Goal: Task Accomplishment & Management: Manage account settings

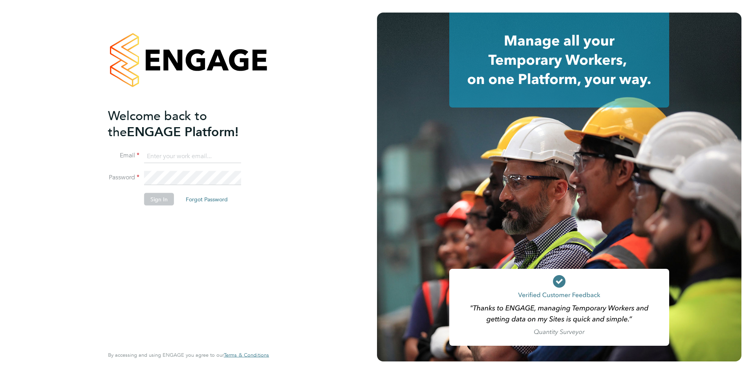
type input "edyta.marchant@brightonandhovealbion.com"
click at [157, 202] on button "Sign In" at bounding box center [159, 199] width 30 height 13
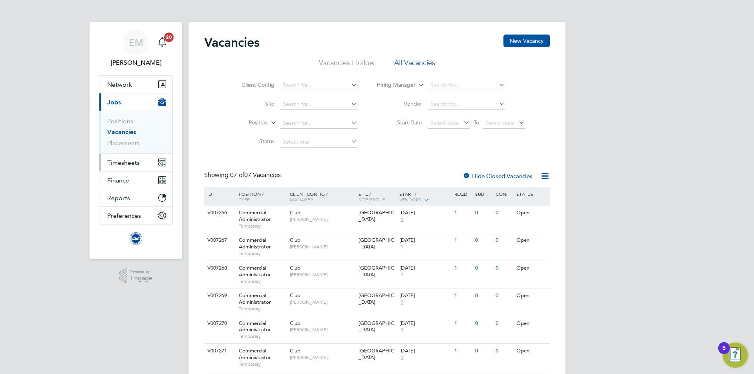
click at [128, 162] on span "Timesheets" at bounding box center [123, 162] width 33 height 7
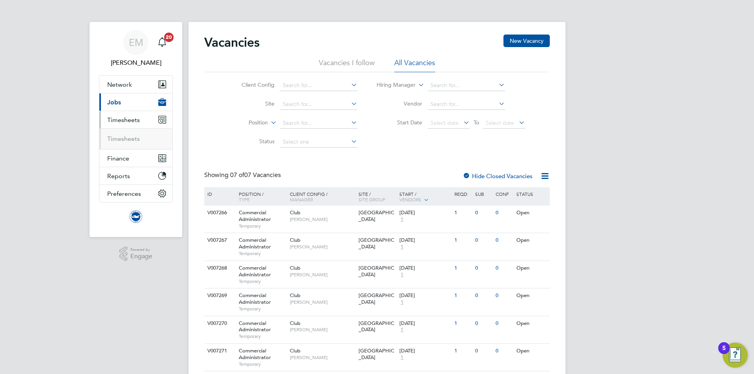
click at [119, 145] on ul "Timesheets" at bounding box center [135, 138] width 73 height 21
click at [119, 139] on link "Timesheets" at bounding box center [123, 138] width 33 height 7
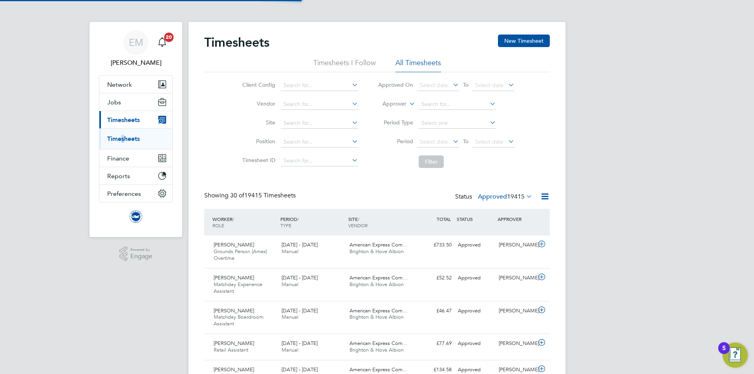
click at [396, 104] on label "Approver" at bounding box center [388, 104] width 35 height 8
click at [380, 111] on li "Worker" at bounding box center [387, 113] width 39 height 10
click at [439, 107] on input at bounding box center [457, 104] width 77 height 11
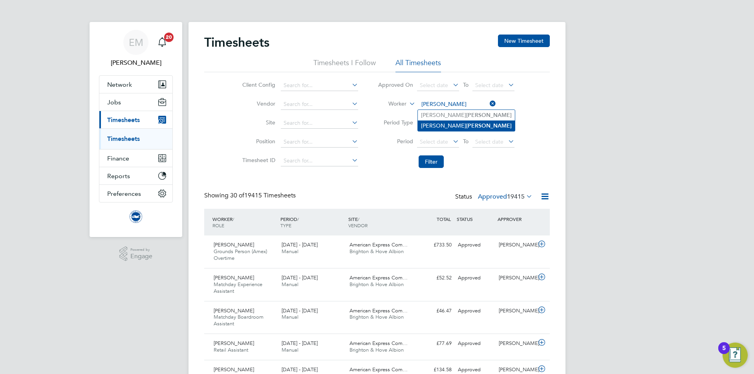
click at [466, 123] on b "Phelps" at bounding box center [489, 126] width 46 height 7
type input "Carolyn Phelps"
click at [431, 159] on button "Filter" at bounding box center [431, 162] width 25 height 13
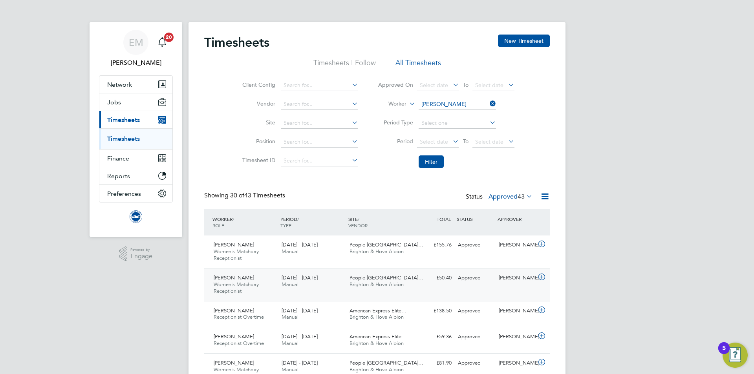
click at [483, 284] on div "Approved" at bounding box center [475, 278] width 41 height 13
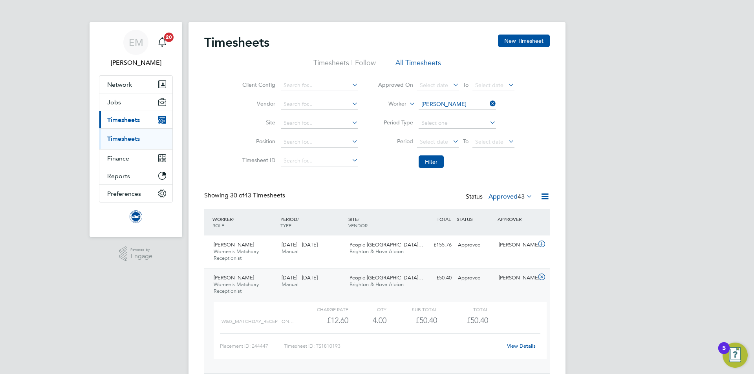
click at [531, 349] on link "View Details" at bounding box center [521, 346] width 29 height 7
click at [512, 252] on div "Jonny Woodhouse" at bounding box center [516, 245] width 41 height 13
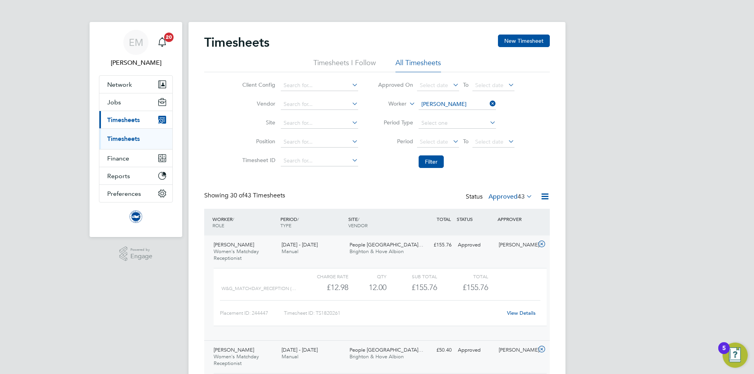
click at [518, 316] on link "View Details" at bounding box center [521, 313] width 29 height 7
click at [513, 40] on button "New Timesheet" at bounding box center [524, 41] width 52 height 13
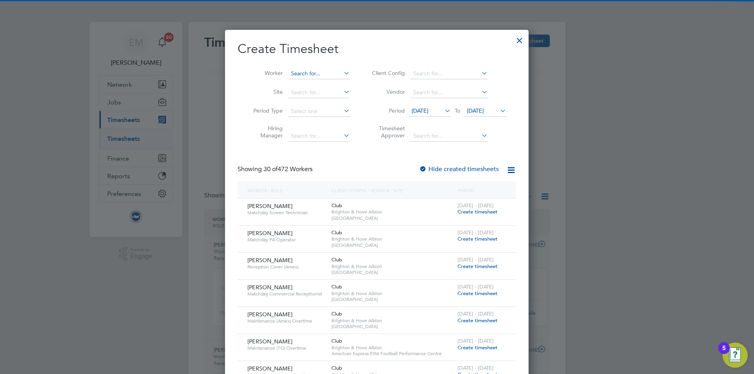
click at [305, 74] on input at bounding box center [319, 73] width 62 height 11
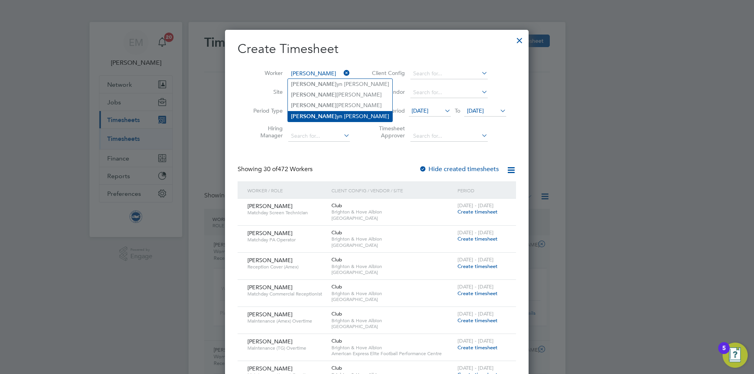
click at [319, 113] on li "Carol yn Phelps" at bounding box center [340, 116] width 105 height 11
type input "Carolyn Phelps"
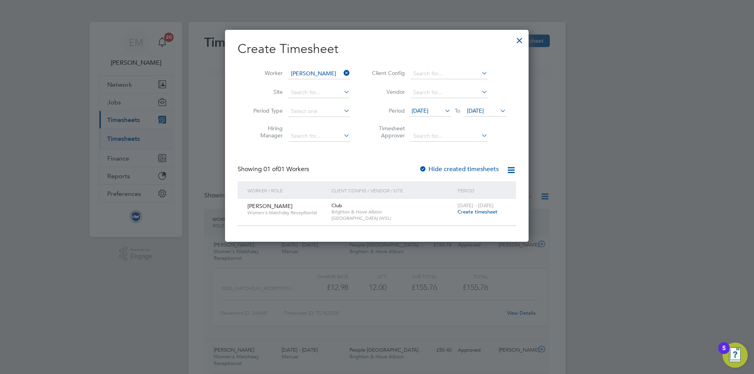
click at [471, 214] on span "Create timesheet" at bounding box center [478, 212] width 40 height 7
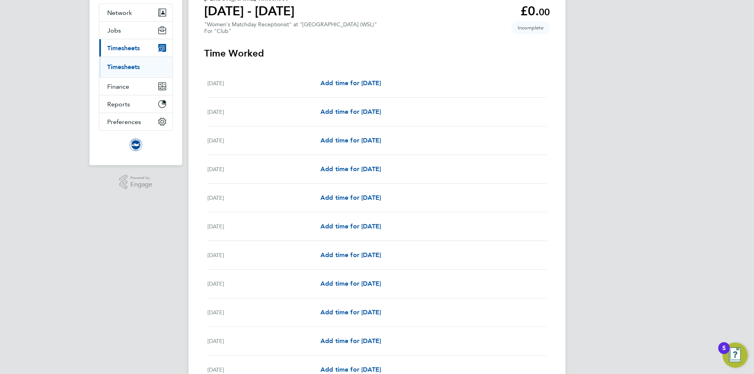
scroll to position [79, 0]
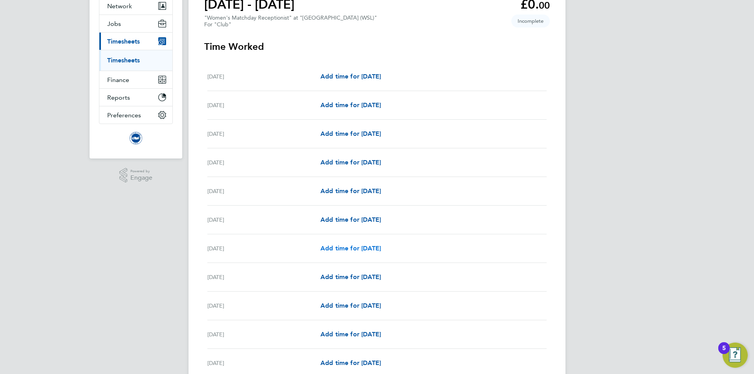
click at [331, 248] on span "Add time for Sun 07 Sep" at bounding box center [351, 248] width 61 height 7
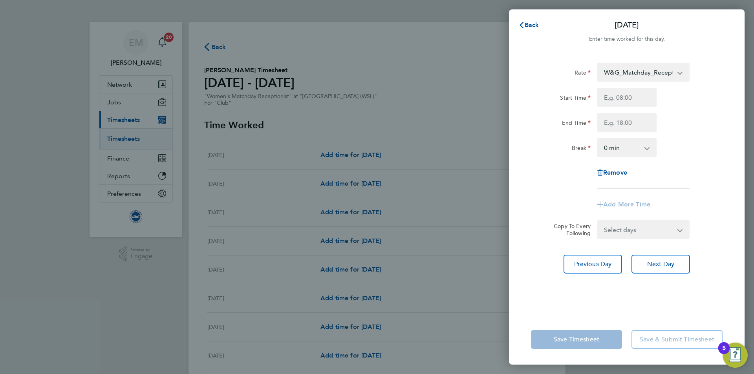
click at [659, 74] on select "W&G_Matchday_Reception - 12.98" at bounding box center [639, 72] width 82 height 17
click at [636, 95] on input "Start Time" at bounding box center [627, 97] width 60 height 19
type input "09:00"
click at [635, 121] on input "End Time" at bounding box center [627, 122] width 60 height 19
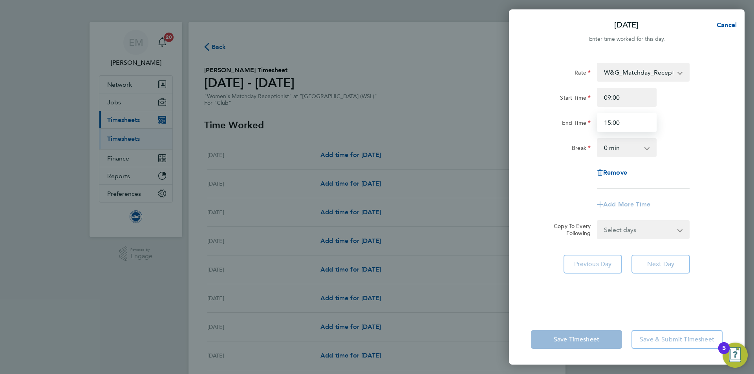
type input "15:00"
click at [675, 146] on div "Break 0 min 15 min 30 min 45 min 60 min 75 min 90 min" at bounding box center [627, 147] width 198 height 19
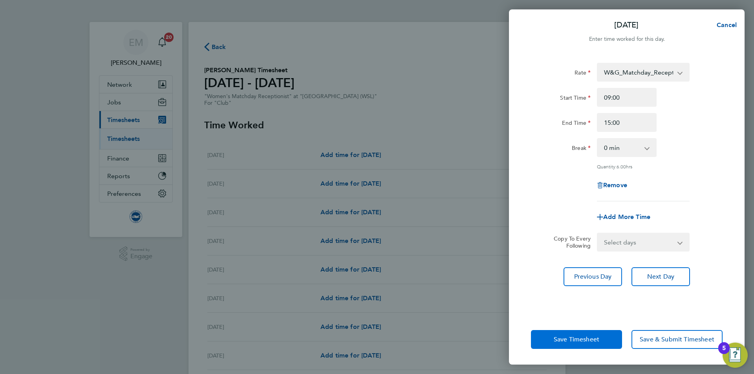
click at [578, 344] on button "Save Timesheet" at bounding box center [576, 339] width 91 height 19
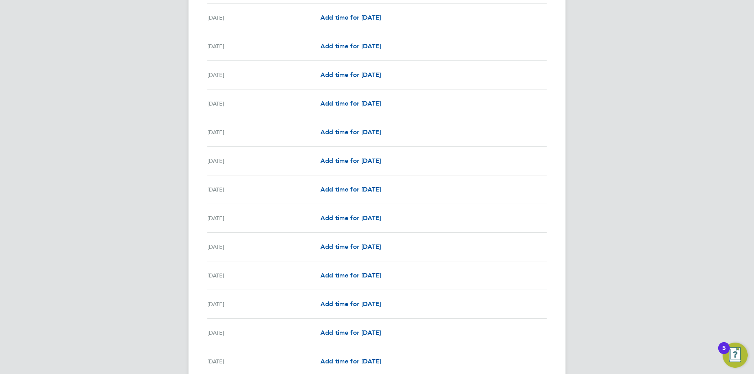
scroll to position [822, 0]
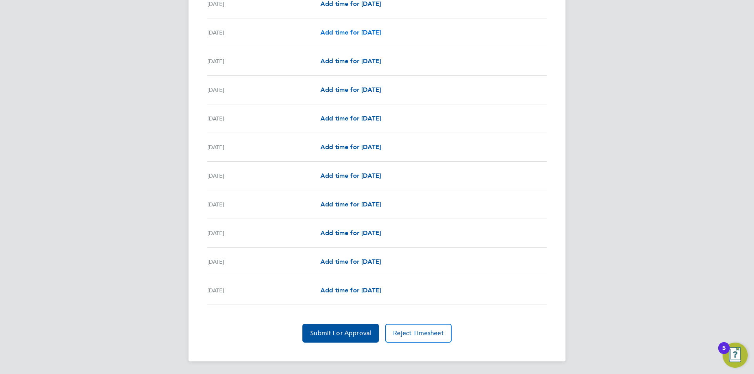
click at [336, 33] on span "Add time for Sun 21 Sep" at bounding box center [351, 32] width 61 height 7
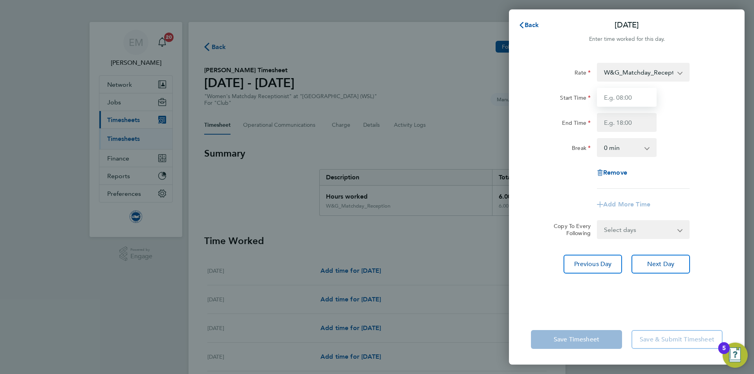
click at [619, 91] on input "Start Time" at bounding box center [627, 97] width 60 height 19
type input "08:30"
click at [641, 115] on input "End Time" at bounding box center [627, 122] width 60 height 19
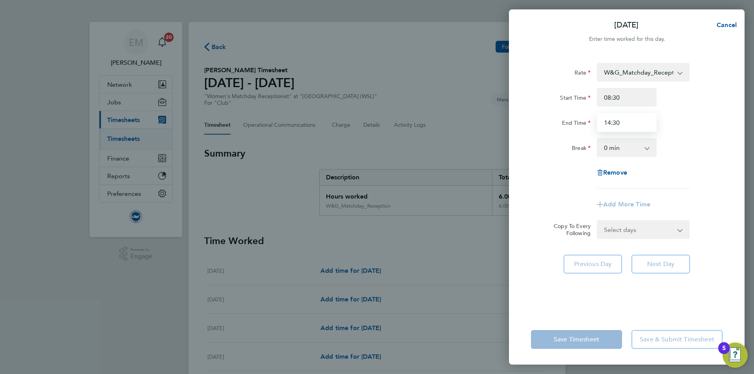
type input "14:30"
click at [683, 141] on div "Break 0 min 15 min 30 min 45 min 60 min 75 min 90 min" at bounding box center [627, 147] width 198 height 19
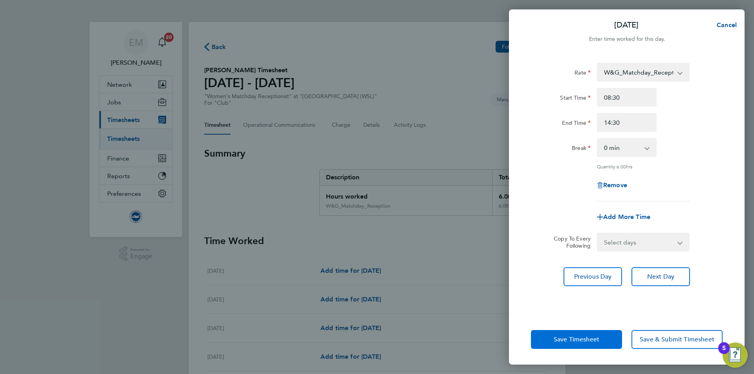
click at [593, 334] on button "Save Timesheet" at bounding box center [576, 339] width 91 height 19
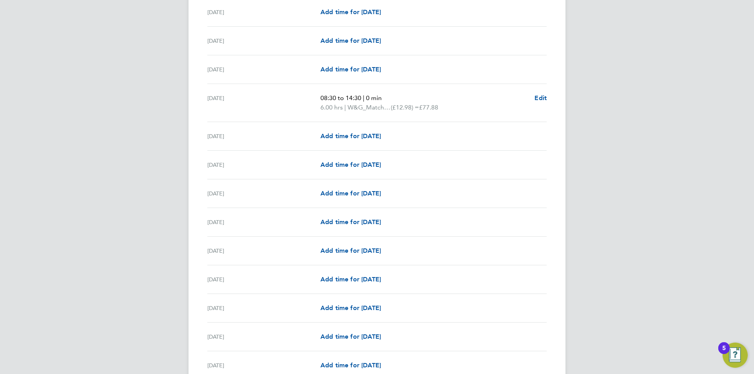
scroll to position [831, 0]
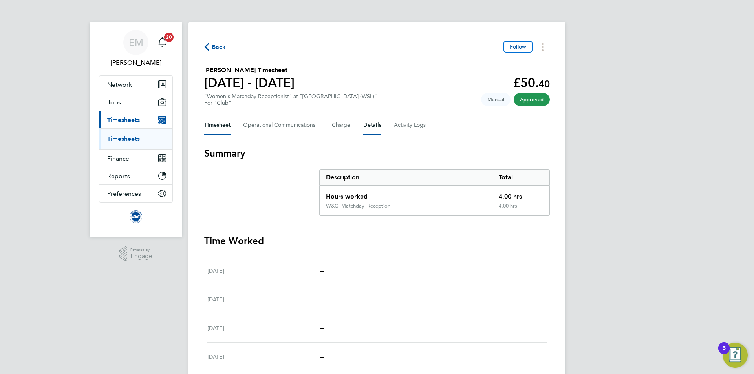
click at [365, 128] on button "Details" at bounding box center [372, 125] width 18 height 19
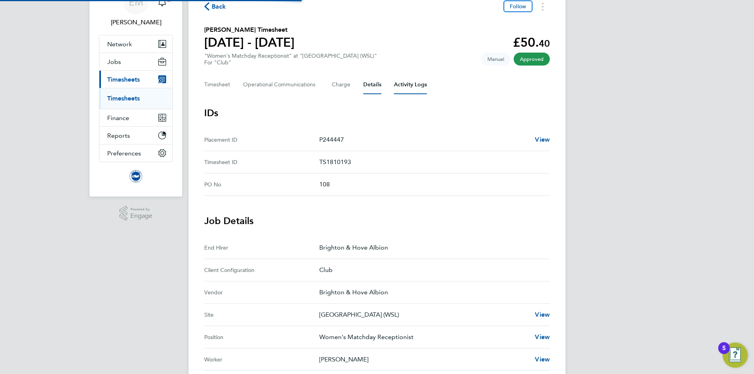
scroll to position [79, 0]
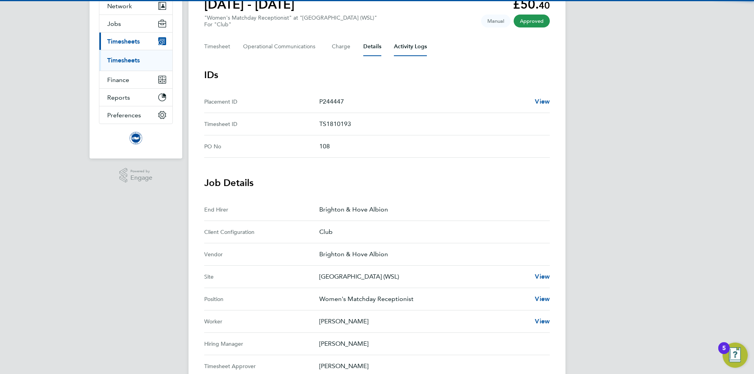
click at [402, 45] on Logs-tab "Activity Logs" at bounding box center [410, 46] width 33 height 19
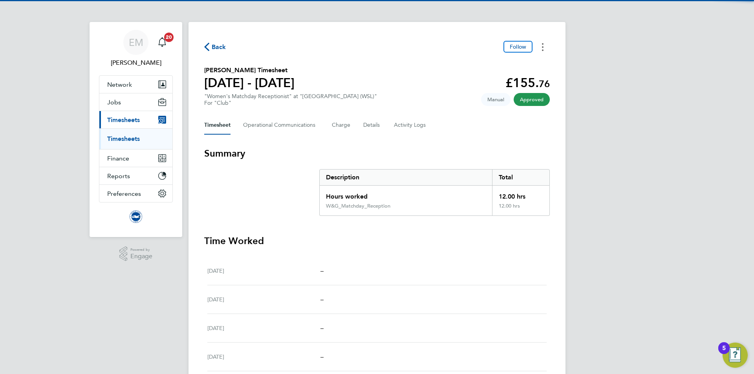
click at [544, 47] on button "Timesheets Menu" at bounding box center [543, 47] width 14 height 12
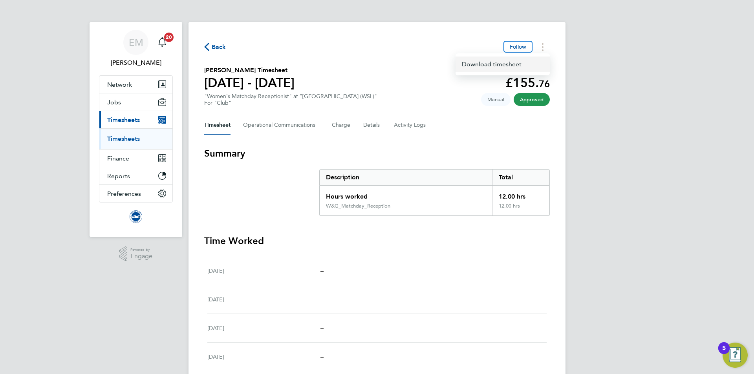
click at [488, 64] on link "Download timesheet" at bounding box center [503, 65] width 94 height 16
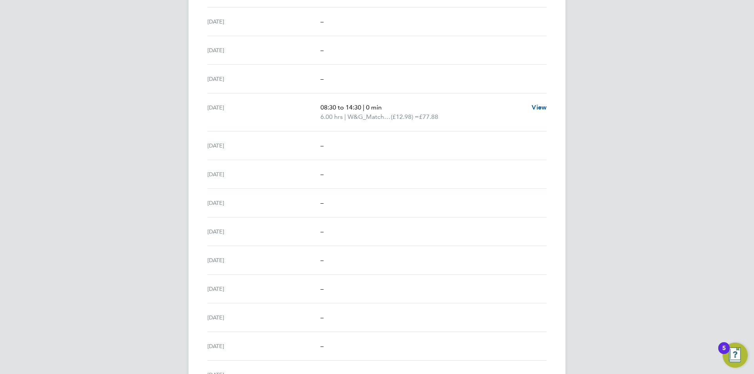
scroll to position [831, 0]
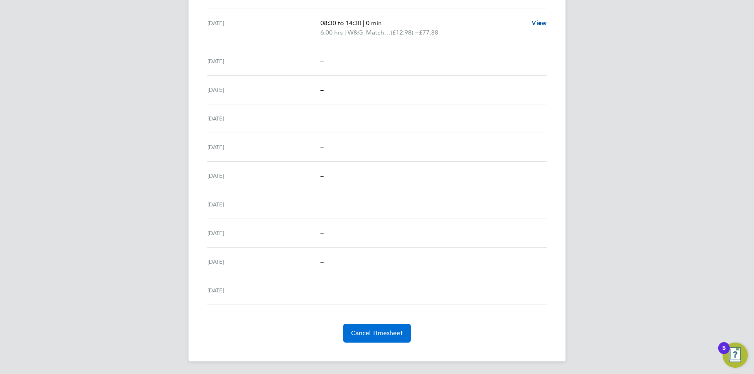
click at [354, 338] on button "Cancel Timesheet" at bounding box center [377, 333] width 68 height 19
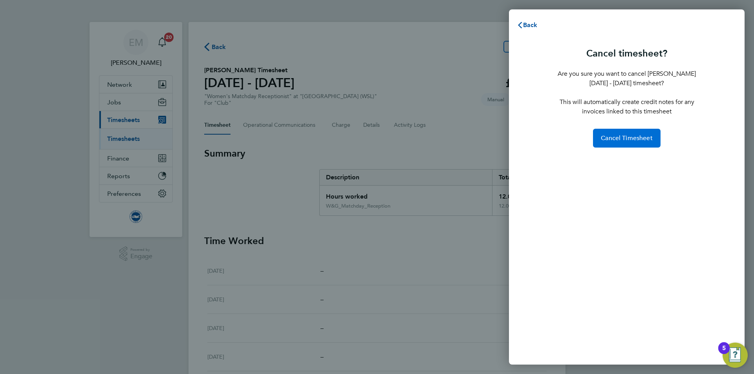
click at [646, 138] on span "Cancel Timesheet" at bounding box center [627, 138] width 52 height 8
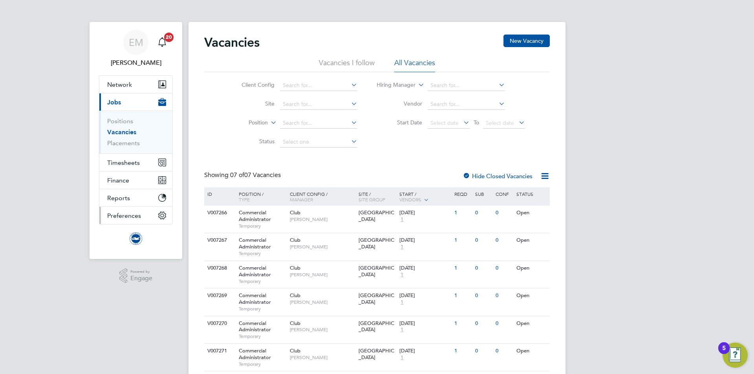
click at [115, 219] on span "Preferences" at bounding box center [124, 215] width 34 height 7
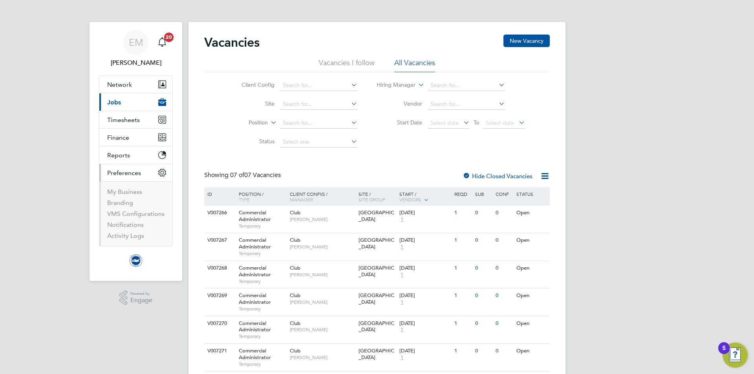
click at [125, 221] on li "VMS Configurations" at bounding box center [136, 215] width 59 height 11
click at [125, 224] on link "Notifications" at bounding box center [125, 224] width 37 height 7
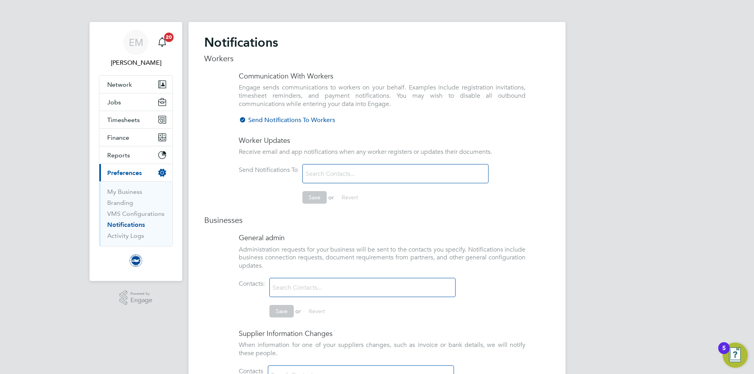
click at [566, 134] on div "EM Edyta Marchant Notifications 20 Applications: Network Team Members Businesse…" at bounding box center [377, 278] width 754 height 556
click at [242, 119] on div at bounding box center [243, 121] width 8 height 8
click at [0, 0] on div at bounding box center [0, 0] width 0 height 0
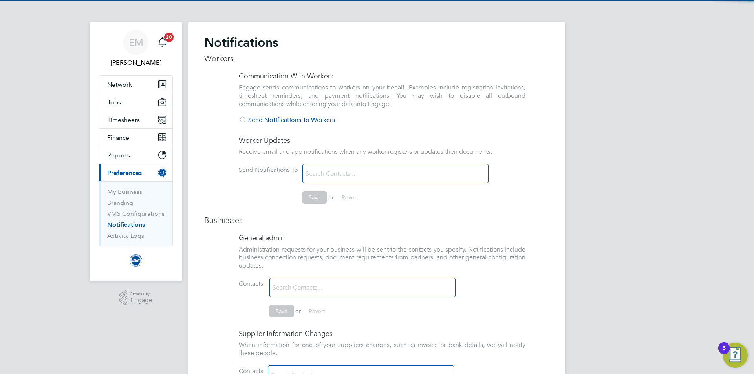
scroll to position [181, 0]
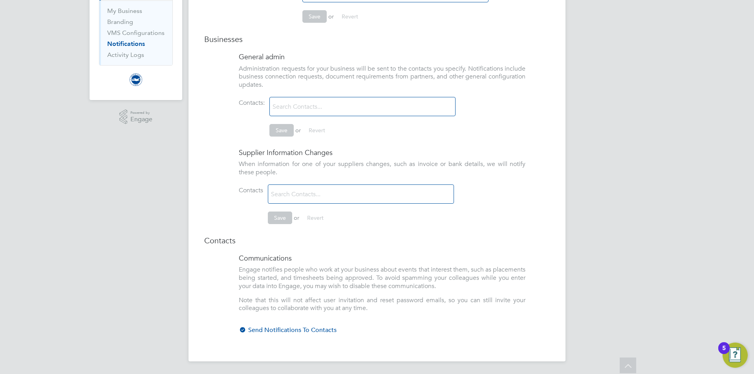
click at [242, 332] on div at bounding box center [243, 331] width 8 height 8
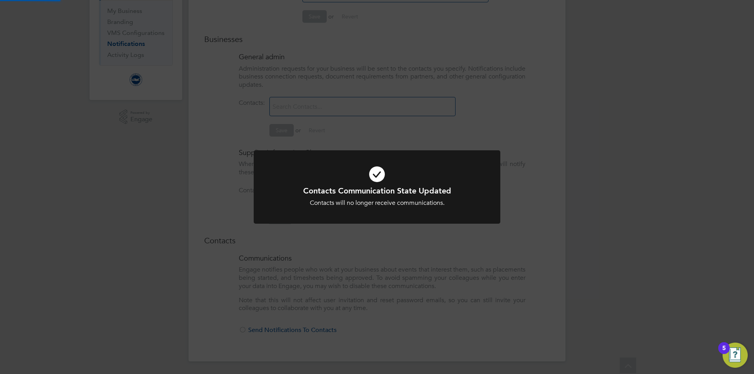
click at [248, 188] on div "Contacts Communication State Updated Contacts will no longer receive communicat…" at bounding box center [377, 187] width 754 height 374
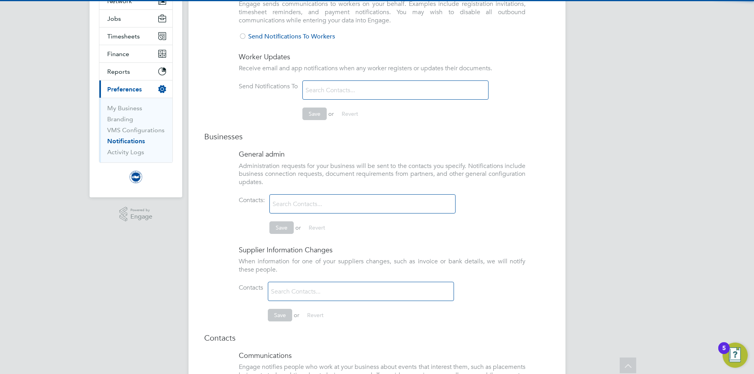
scroll to position [0, 0]
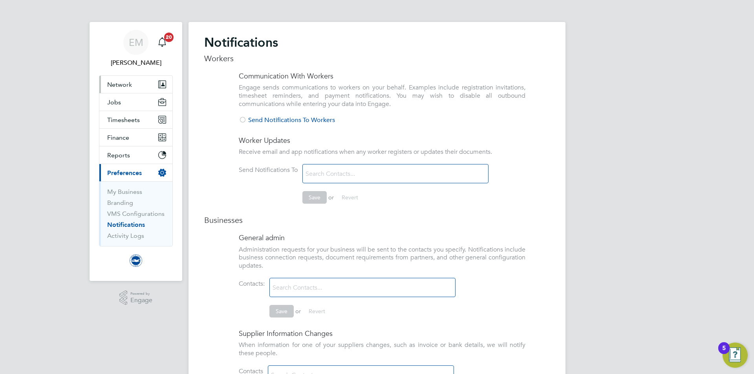
click at [110, 84] on span "Network" at bounding box center [119, 84] width 25 height 7
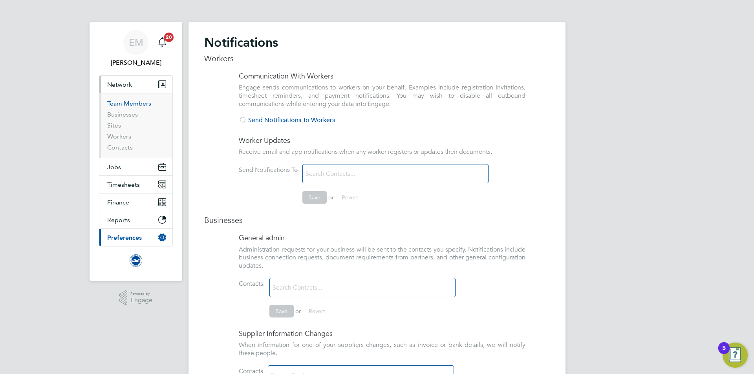
click at [120, 103] on link "Team Members" at bounding box center [129, 103] width 44 height 7
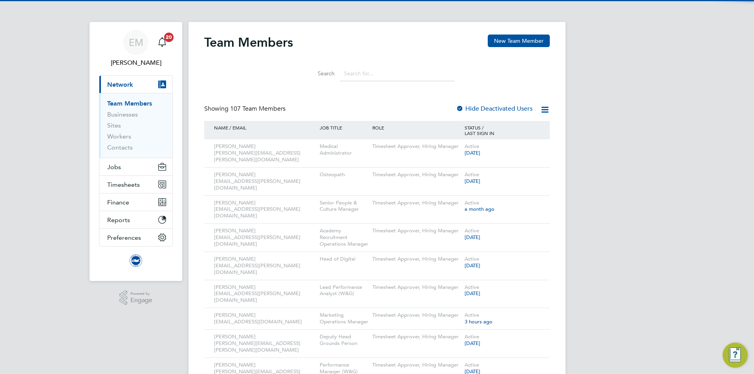
click at [377, 77] on input at bounding box center [397, 73] width 115 height 15
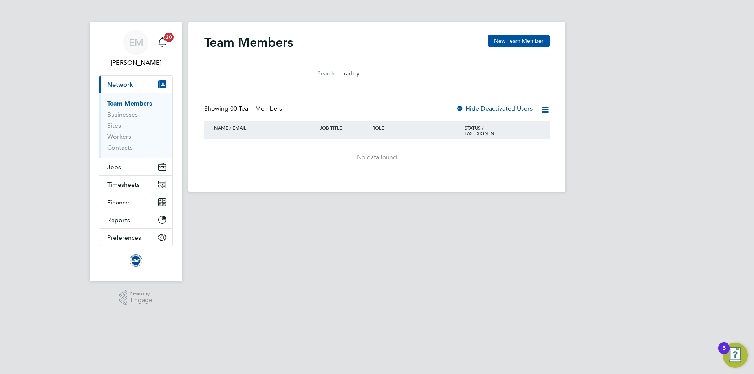
type input "radley"
click at [110, 167] on span "Jobs" at bounding box center [114, 166] width 14 height 7
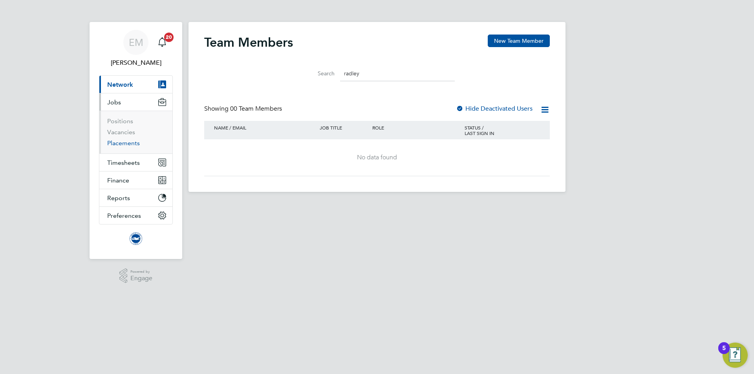
click at [128, 146] on link "Placements" at bounding box center [123, 142] width 33 height 7
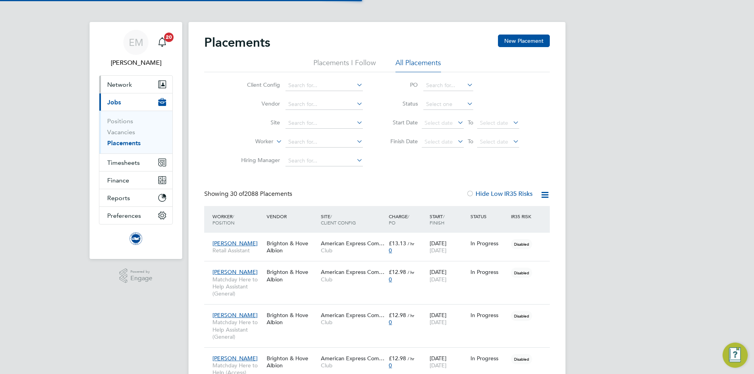
click at [128, 84] on span "Network" at bounding box center [119, 84] width 25 height 7
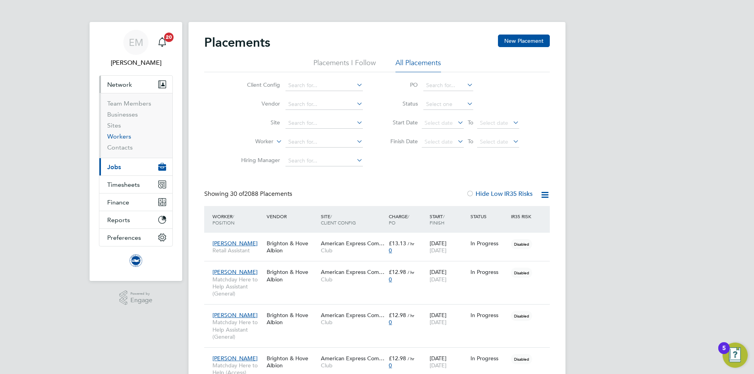
click at [122, 138] on link "Workers" at bounding box center [119, 136] width 24 height 7
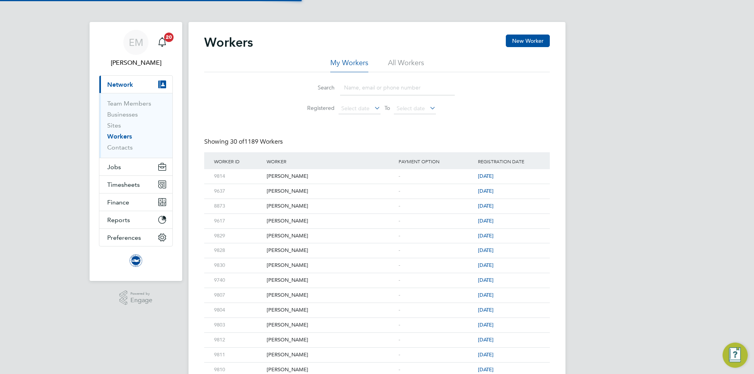
click at [400, 65] on li "All Workers" at bounding box center [406, 65] width 36 height 14
click at [383, 86] on input at bounding box center [397, 87] width 115 height 15
type input "radley"
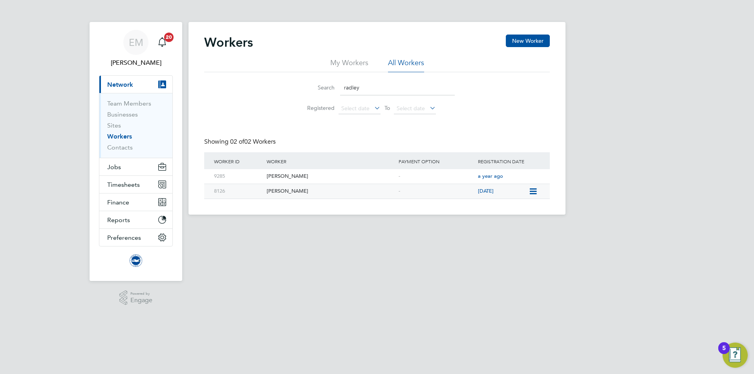
click at [534, 189] on icon at bounding box center [533, 191] width 8 height 9
click at [280, 195] on div "[PERSON_NAME]" at bounding box center [331, 191] width 132 height 15
click at [125, 101] on link "Team Members" at bounding box center [129, 103] width 44 height 7
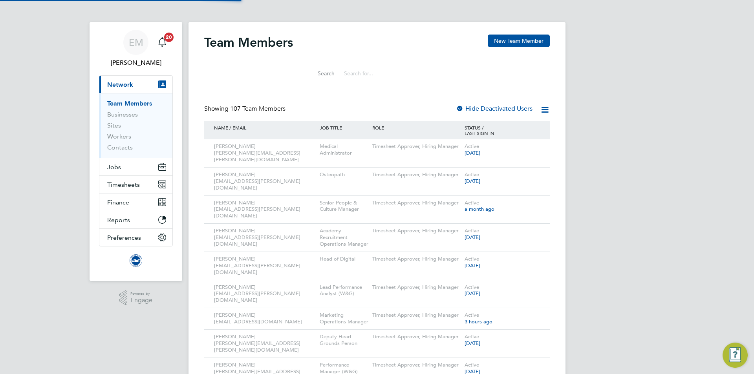
click at [417, 72] on input at bounding box center [397, 73] width 115 height 15
click at [535, 45] on button "New Team Member" at bounding box center [519, 41] width 62 height 13
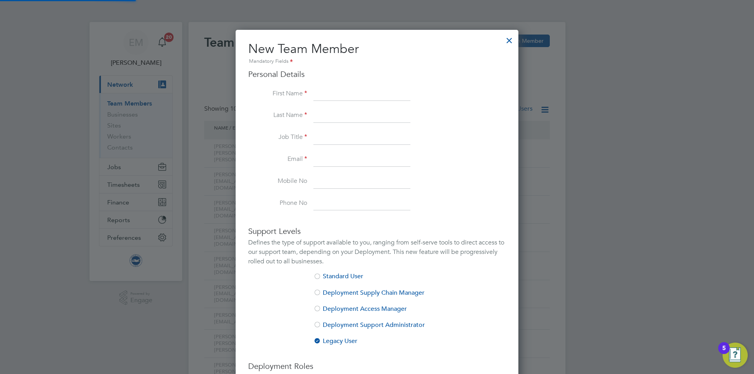
scroll to position [500, 283]
click at [312, 120] on li "Last Name" at bounding box center [377, 120] width 258 height 22
click at [318, 118] on input at bounding box center [362, 116] width 97 height 14
paste input "[PERSON_NAME]"
type input "[PERSON_NAME]"
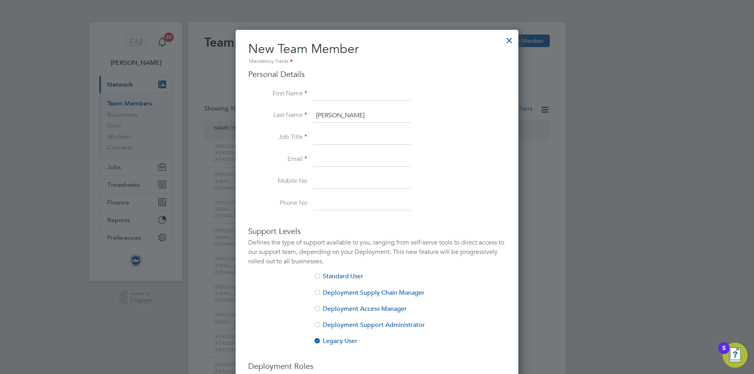
click at [323, 89] on input at bounding box center [362, 94] width 97 height 14
type input "[PERSON_NAME]"
click at [360, 135] on input at bounding box center [362, 138] width 97 height 14
paste input "Supporter Services Assistant Manager"
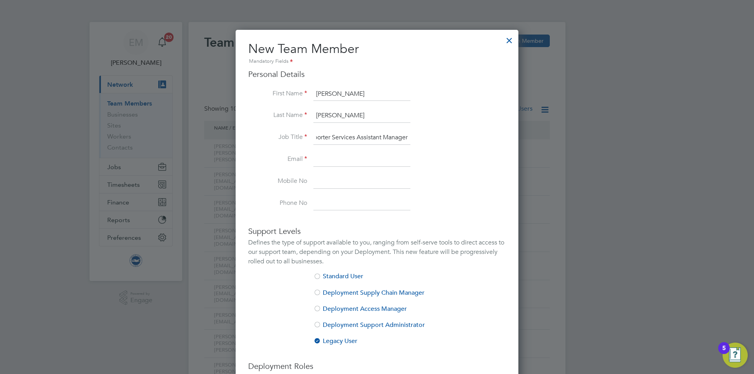
type input "Supporter Services Assistant Manager"
click at [354, 156] on input at bounding box center [362, 160] width 97 height 14
paste input "Joseph.Radley-Martin@brightonandhovealbion.com"
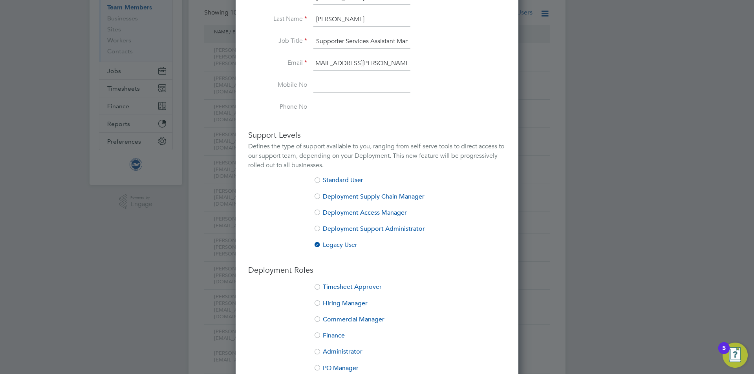
scroll to position [157, 0]
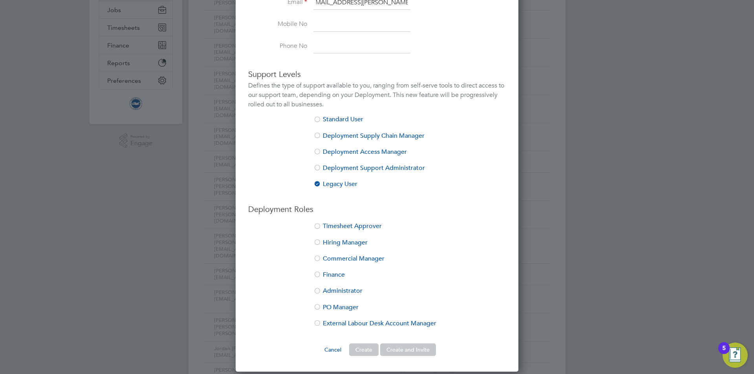
type input "Joseph.Radley-Martin@brightonandhovealbion.com"
click at [319, 226] on div at bounding box center [318, 227] width 8 height 8
click at [317, 243] on div at bounding box center [318, 243] width 8 height 8
click at [366, 351] on button "Create" at bounding box center [363, 350] width 29 height 13
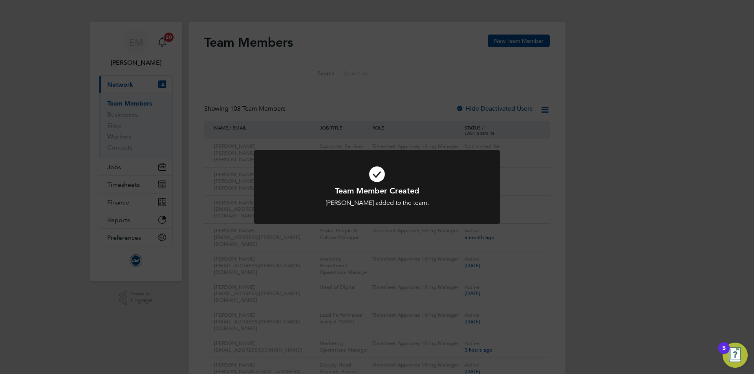
click at [526, 263] on div "Team Member Created Joe Radley-Martin added to the team. Cancel Okay" at bounding box center [377, 187] width 754 height 374
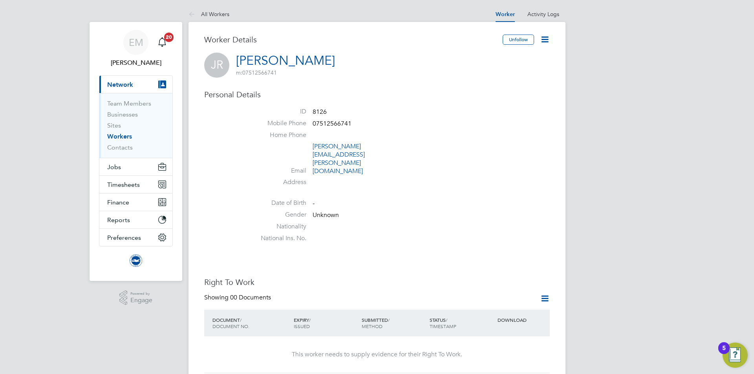
click at [542, 41] on icon at bounding box center [545, 40] width 10 height 10
click at [512, 56] on li "Edit Personal Details e" at bounding box center [516, 58] width 64 height 11
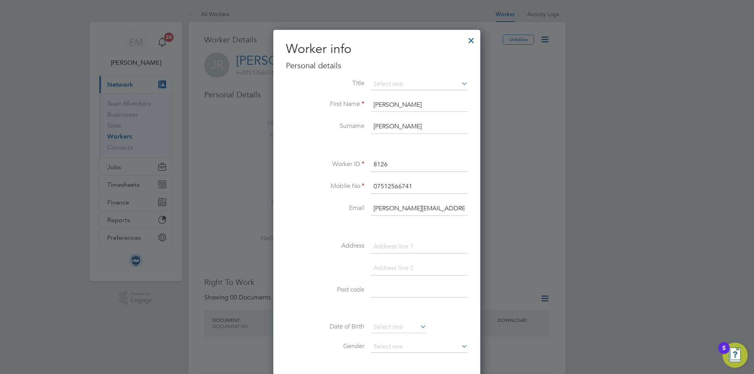
scroll to position [0, 51]
drag, startPoint x: 385, startPoint y: 206, endPoint x: 486, endPoint y: 199, distance: 100.8
click at [485, 199] on div "All Workers Worker Activity Logs Worker Activity Logs All Workers Worker Detail…" at bounding box center [377, 352] width 377 height 692
paste input "[EMAIL_ADDRESS]"
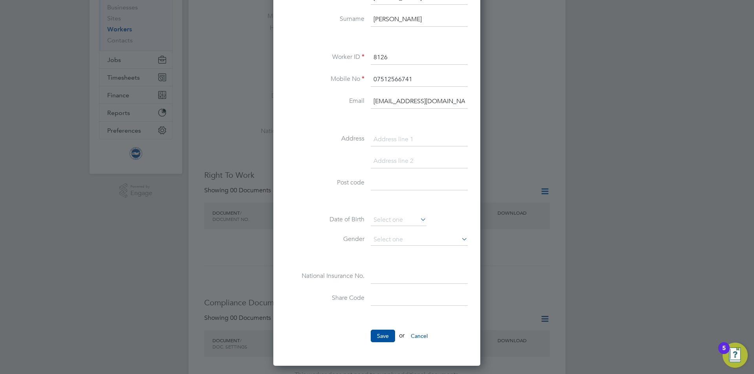
scroll to position [157, 0]
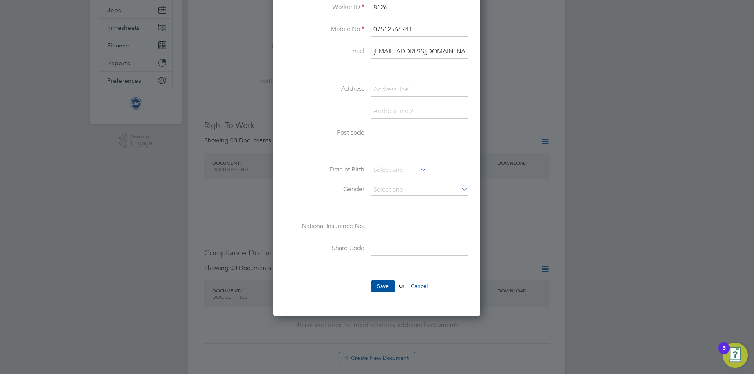
type input "[EMAIL_ADDRESS][DOMAIN_NAME]"
click at [376, 285] on button "Save" at bounding box center [383, 286] width 24 height 13
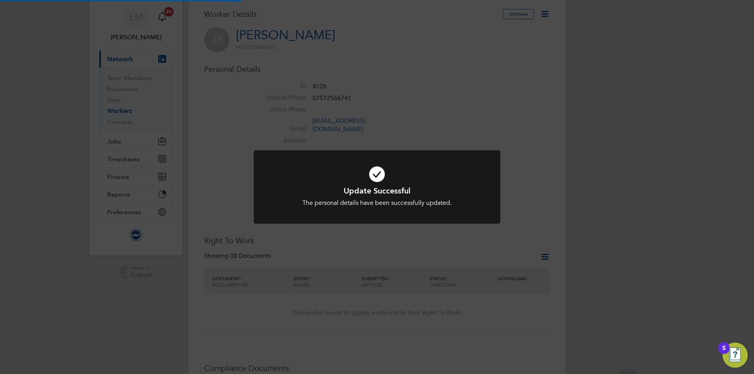
scroll to position [0, 0]
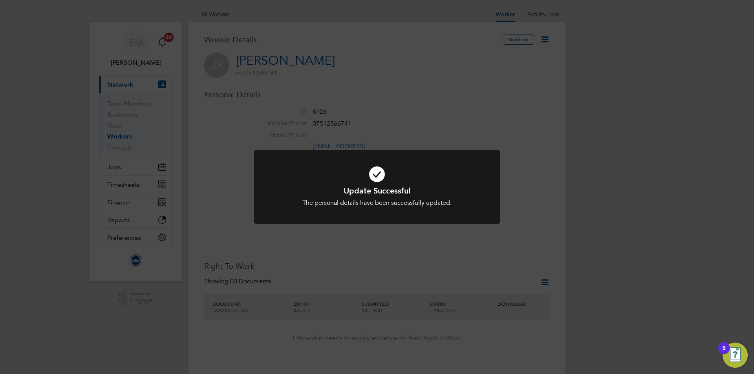
click at [447, 8] on div "Update Successful The personal details have been successfully updated. Cancel O…" at bounding box center [377, 187] width 754 height 374
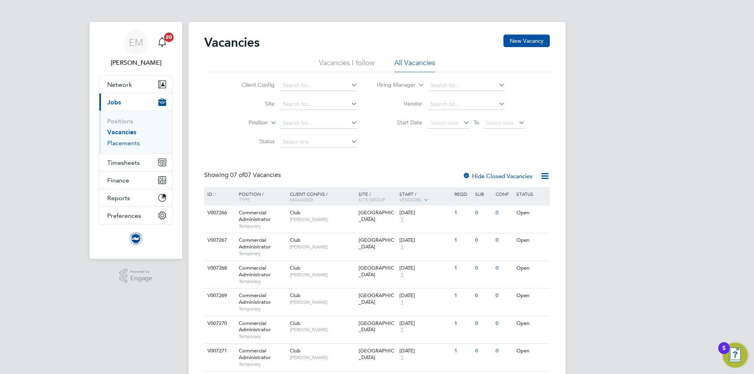
click at [127, 141] on link "Placements" at bounding box center [123, 142] width 33 height 7
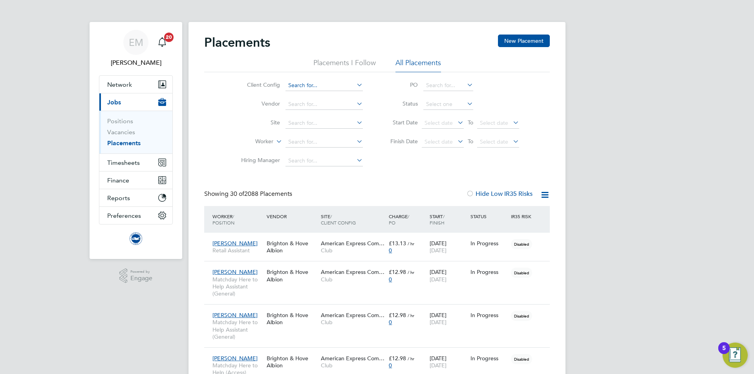
click at [311, 84] on input at bounding box center [324, 85] width 77 height 11
click at [308, 91] on ul "Club" at bounding box center [324, 96] width 79 height 11
click at [301, 97] on li "Vendor" at bounding box center [299, 104] width 148 height 19
click at [304, 85] on input at bounding box center [324, 85] width 77 height 11
click at [299, 94] on li "Club" at bounding box center [324, 96] width 78 height 11
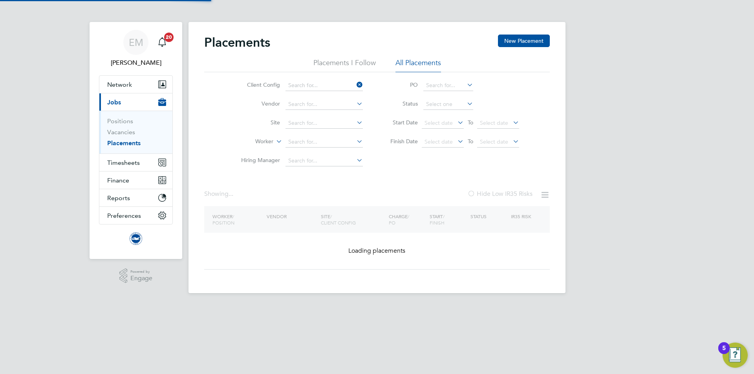
type input "Club"
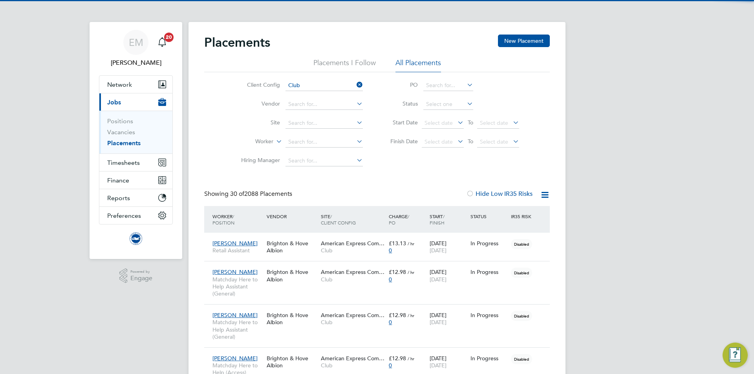
click at [272, 143] on label "Worker" at bounding box center [250, 142] width 45 height 8
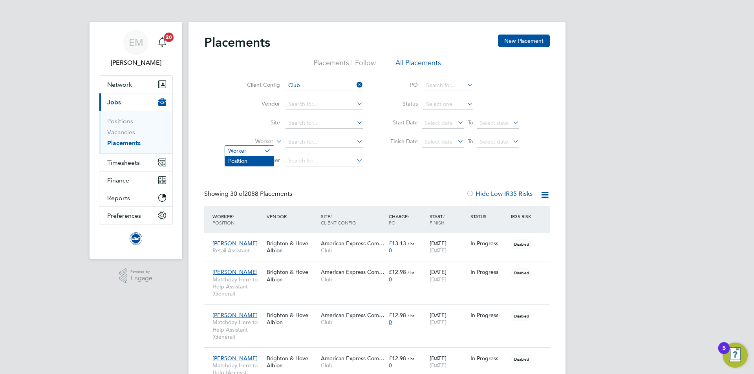
click at [266, 158] on li "Position" at bounding box center [249, 161] width 49 height 10
click at [270, 142] on label "Position" at bounding box center [250, 142] width 45 height 8
click at [261, 152] on li "Worker" at bounding box center [249, 151] width 49 height 10
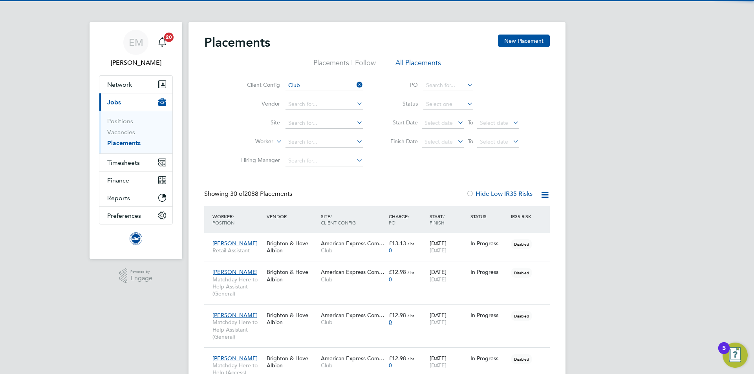
click at [312, 155] on li "Hiring Manager" at bounding box center [299, 161] width 148 height 19
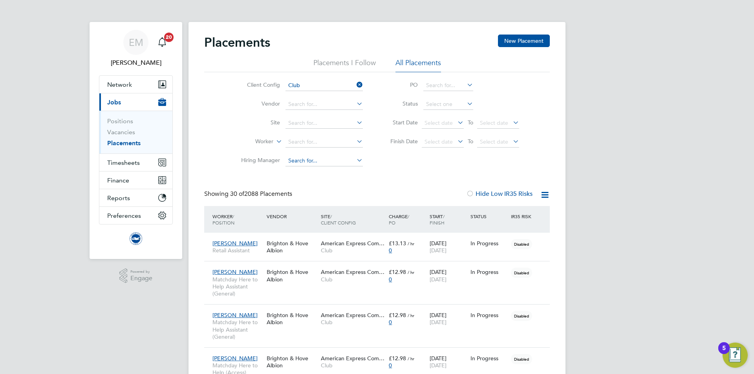
click at [312, 159] on input at bounding box center [324, 161] width 77 height 11
click at [317, 175] on li "Millie Crowhurst" at bounding box center [324, 172] width 78 height 11
type input "Millie Crowhurst"
click at [431, 106] on input at bounding box center [449, 104] width 50 height 11
click at [432, 112] on li "Active" at bounding box center [448, 115] width 51 height 10
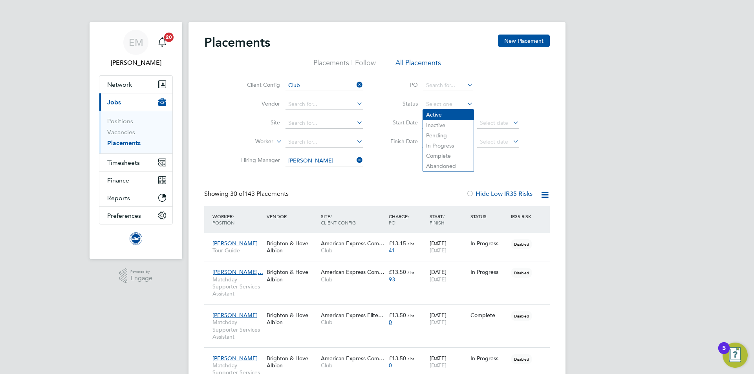
type input "Active"
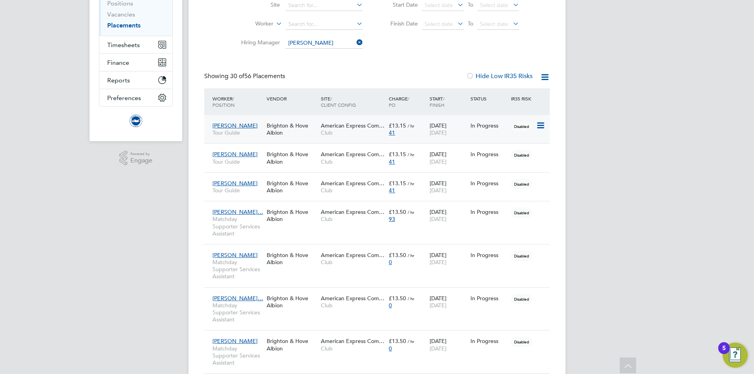
click at [479, 130] on div "In Progress" at bounding box center [489, 125] width 41 height 15
click at [349, 160] on span "Club" at bounding box center [353, 161] width 64 height 7
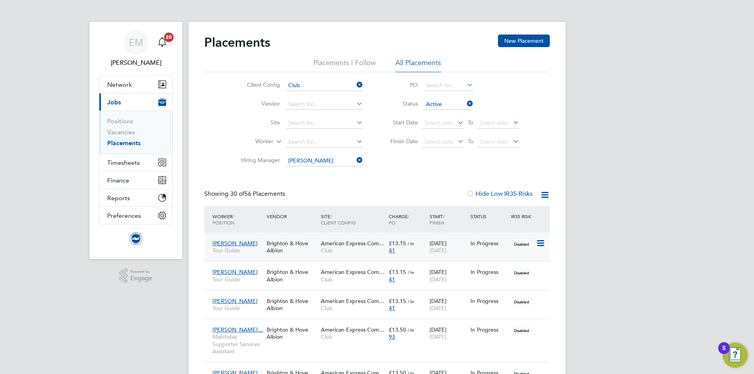
click at [259, 246] on div "Diana Dickinson Tour Guide" at bounding box center [238, 247] width 54 height 22
click at [262, 276] on span "Tour Guide" at bounding box center [238, 279] width 50 height 7
click at [261, 303] on div "Liza George Tour Guide" at bounding box center [238, 305] width 54 height 22
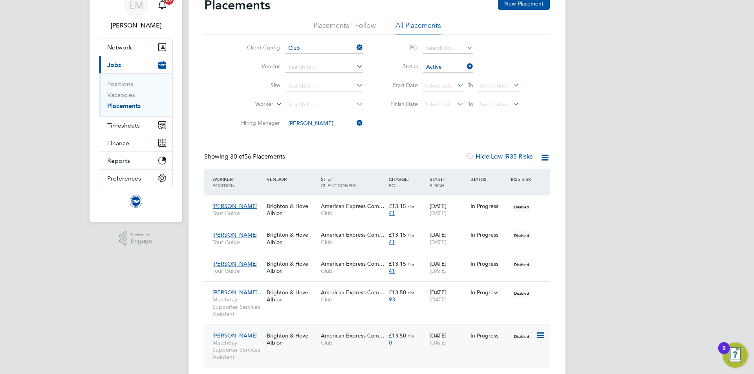
scroll to position [79, 0]
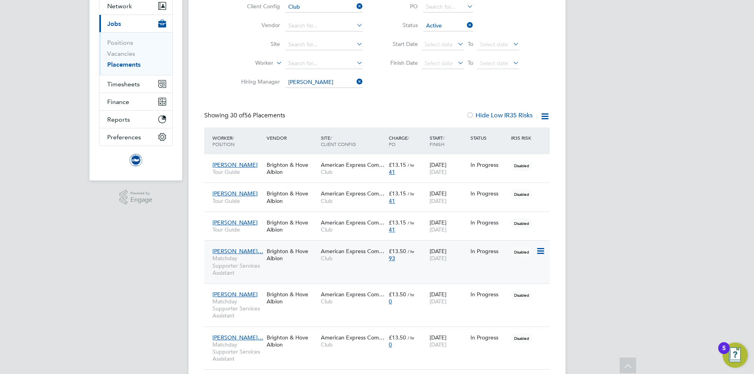
click at [289, 266] on div "Abel Filipe Gonca… Matchday Supporter Services Assistant Brighton & Hove Albion…" at bounding box center [377, 261] width 346 height 43
click at [418, 274] on div "Abel Filipe Gonca… Matchday Supporter Services Assistant Brighton & Hove Albion…" at bounding box center [377, 261] width 346 height 43
click at [413, 266] on div "£13.50 / hr 93" at bounding box center [407, 255] width 41 height 22
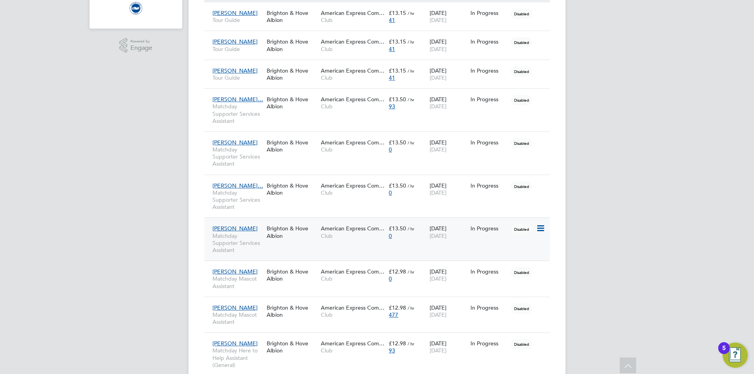
scroll to position [236, 0]
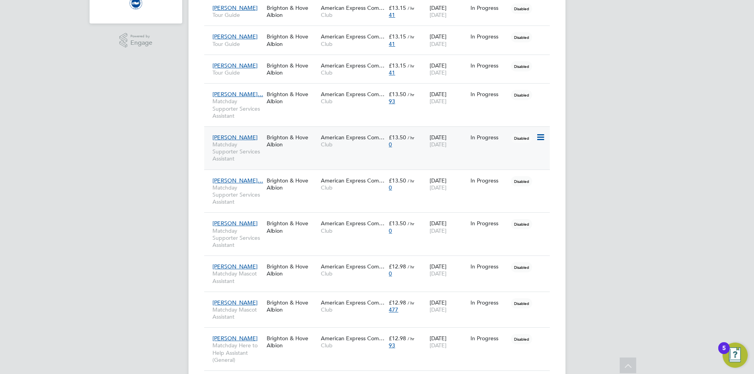
click at [315, 154] on div "Millie Collins Matchday Supporter Services Assistant Brighton & Hove Albion Ame…" at bounding box center [377, 148] width 346 height 43
click at [305, 137] on div "Brighton & Hove Albion" at bounding box center [292, 141] width 54 height 22
click at [288, 196] on div "Gwyneth Whiteh… Matchday Supporter Services Assistant Brighton & Hove Albion Am…" at bounding box center [377, 191] width 346 height 43
click at [249, 194] on span "Matchday Supporter Services Assistant" at bounding box center [238, 195] width 50 height 22
click at [316, 217] on div "Brighton & Hove Albion" at bounding box center [292, 227] width 54 height 22
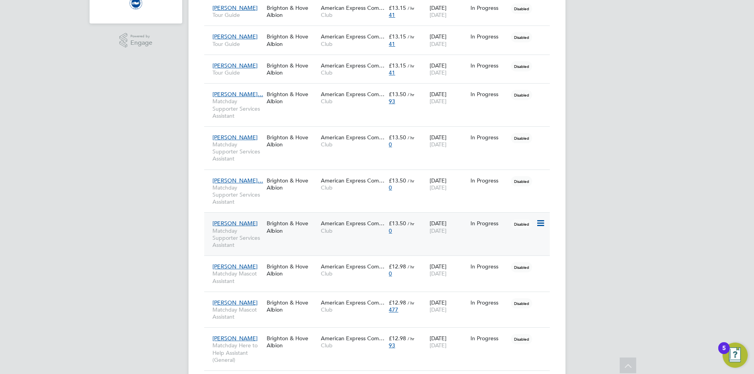
scroll to position [275, 0]
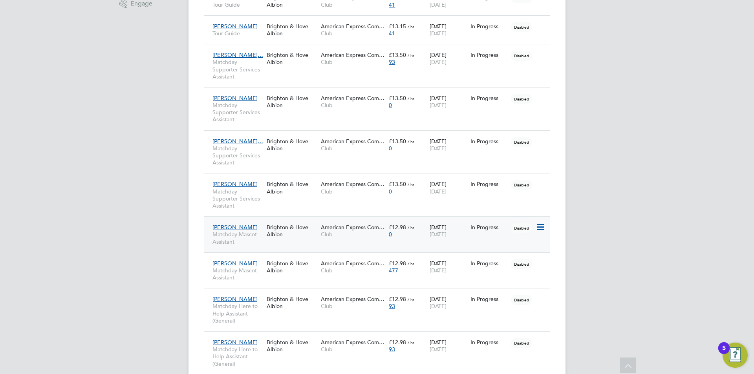
click at [340, 241] on div "American Express Com… Club" at bounding box center [353, 231] width 68 height 22
click at [295, 284] on div "Lucy Penfold Matchday Mascot Assistant Brighton & Hove Albion American Express …" at bounding box center [377, 271] width 346 height 36
click at [306, 280] on div "Lucy Penfold Matchday Mascot Assistant Brighton & Hove Albion American Express …" at bounding box center [377, 271] width 346 height 36
click at [297, 270] on div "Brighton & Hove Albion" at bounding box center [292, 267] width 54 height 22
click at [325, 314] on div "American Express Com… Club" at bounding box center [353, 303] width 68 height 22
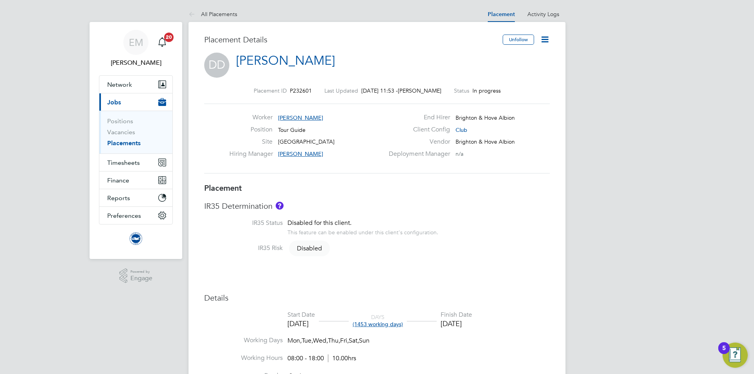
click at [545, 42] on icon at bounding box center [545, 40] width 10 height 10
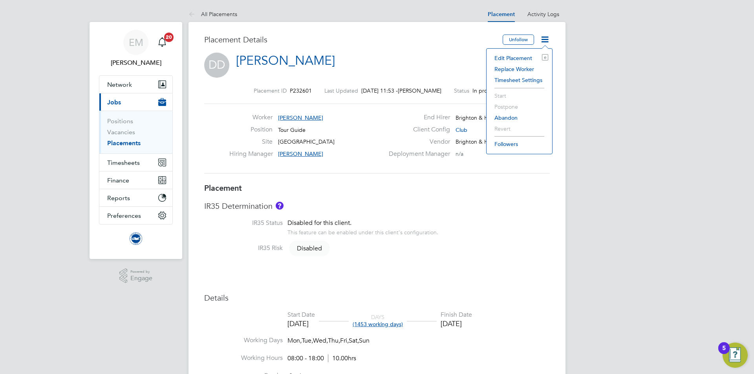
click at [525, 54] on li "Edit Placement e" at bounding box center [520, 58] width 58 height 11
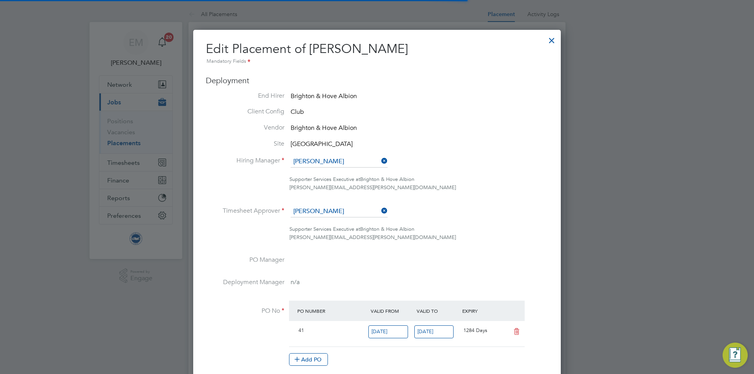
scroll to position [4, 4]
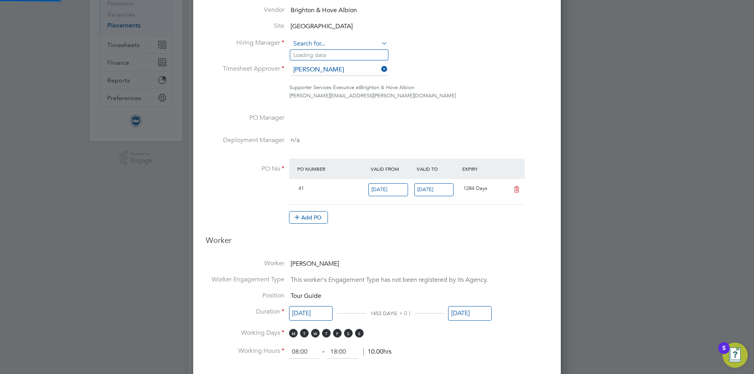
click at [319, 44] on input at bounding box center [339, 44] width 97 height 12
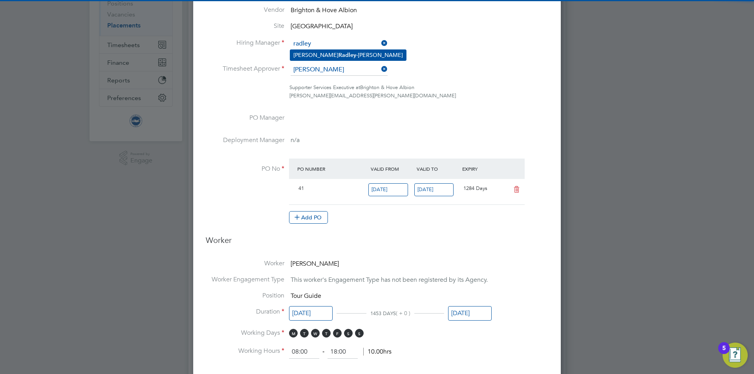
click at [339, 52] on b "Radley" at bounding box center [348, 55] width 18 height 7
type input "[PERSON_NAME]"
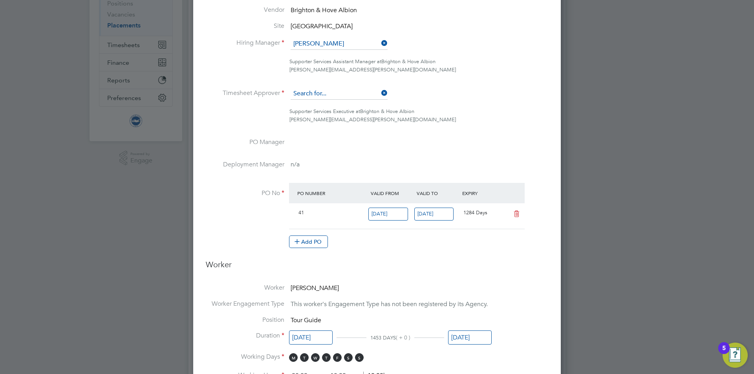
click at [315, 90] on input at bounding box center [339, 94] width 97 height 12
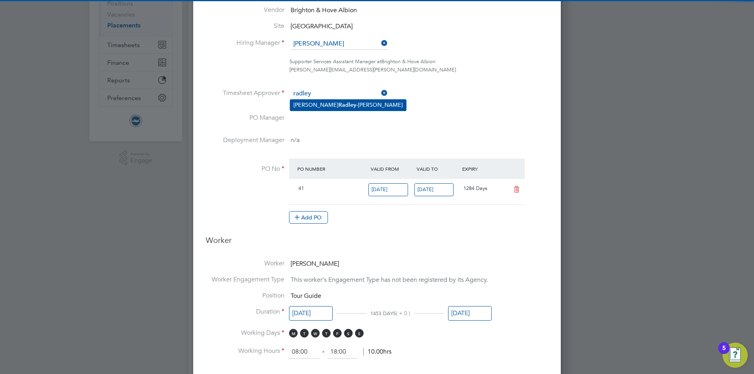
click at [338, 108] on li "Joe Radley -Martin" at bounding box center [348, 105] width 116 height 11
type input "[PERSON_NAME]"
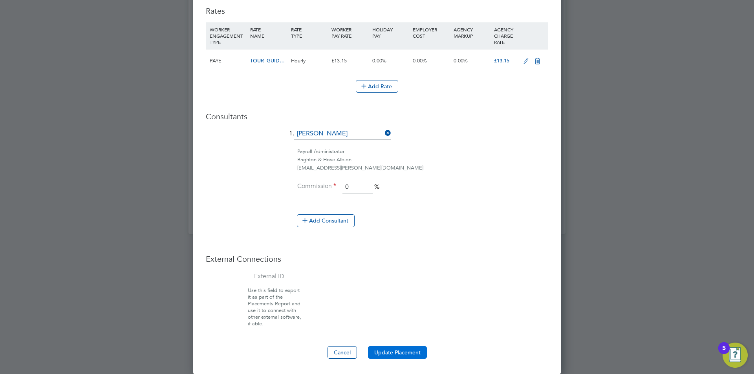
click at [401, 353] on button "Update Placement" at bounding box center [397, 353] width 59 height 13
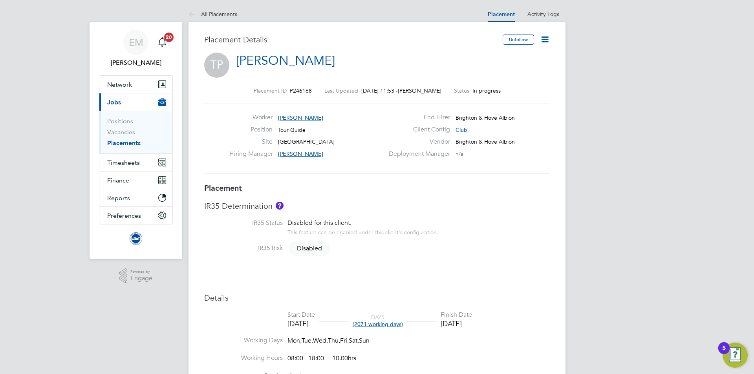
click at [547, 37] on icon at bounding box center [545, 40] width 10 height 10
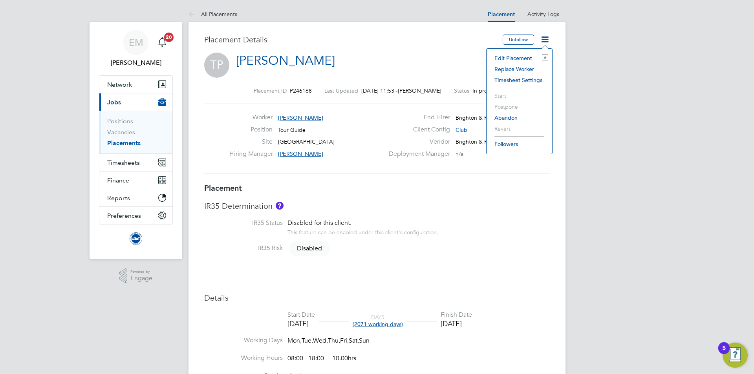
click at [514, 58] on li "Edit Placement e" at bounding box center [520, 58] width 58 height 11
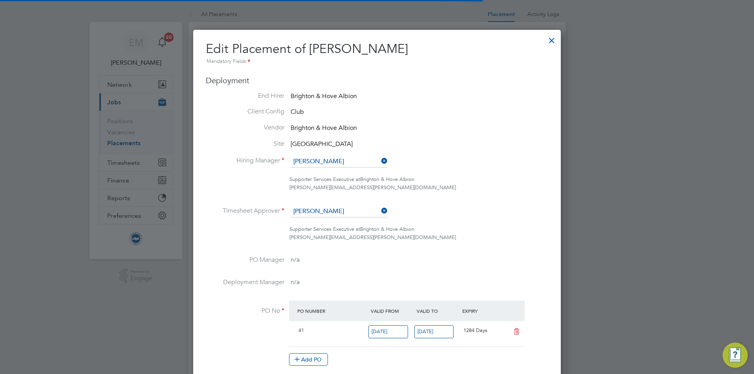
scroll to position [4, 4]
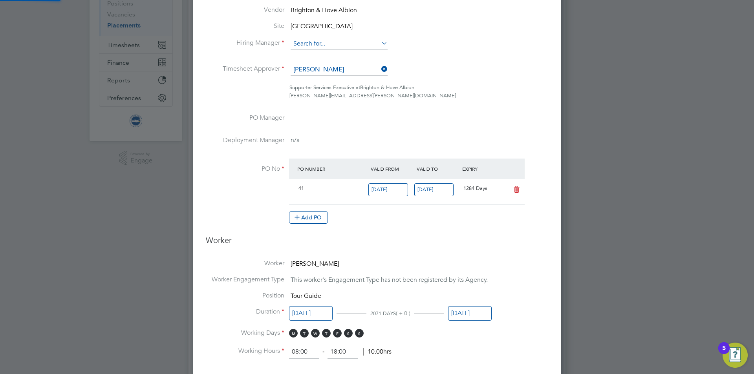
click at [313, 45] on input at bounding box center [339, 44] width 97 height 12
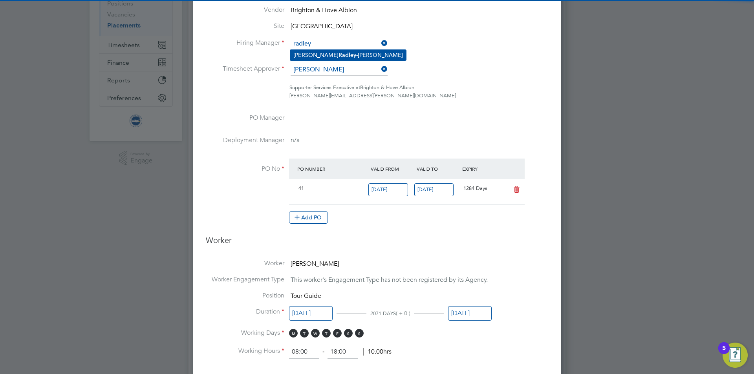
click at [299, 51] on li "Joe Radley -Martin" at bounding box center [348, 55] width 116 height 11
type input "[PERSON_NAME]"
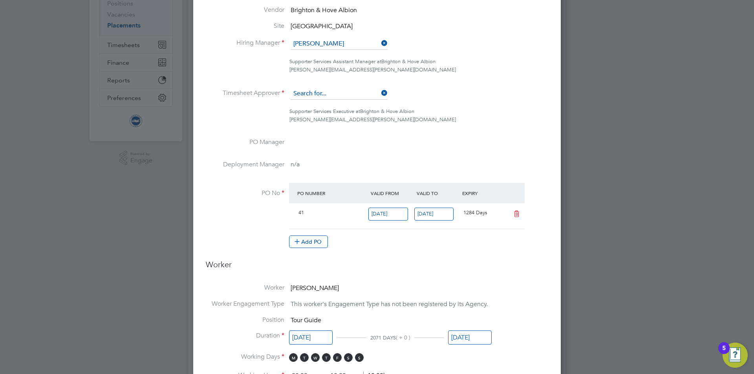
click at [305, 92] on input at bounding box center [339, 94] width 97 height 12
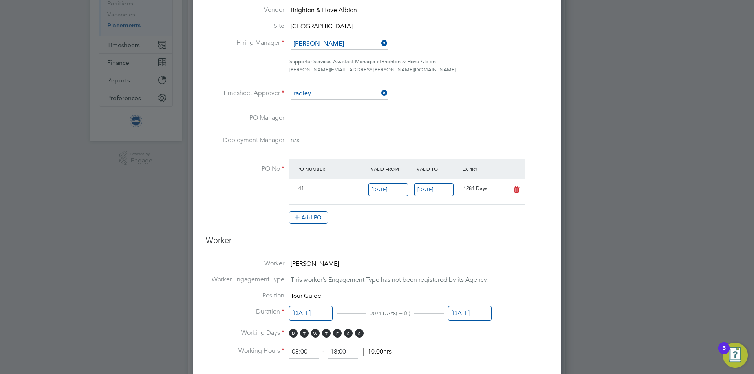
click at [339, 102] on b "Radley" at bounding box center [348, 105] width 18 height 7
type input "[PERSON_NAME]"
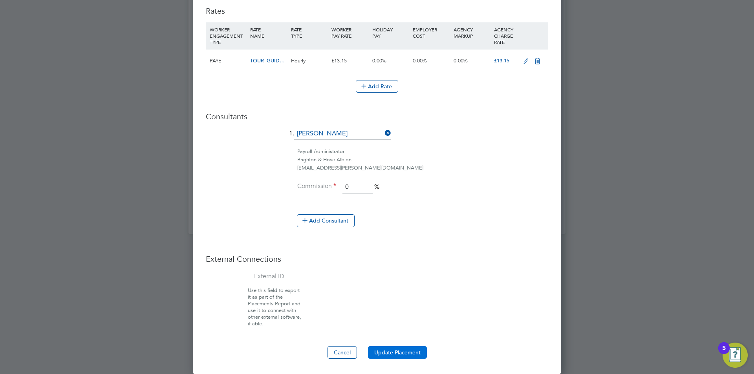
click at [413, 349] on button "Update Placement" at bounding box center [397, 353] width 59 height 13
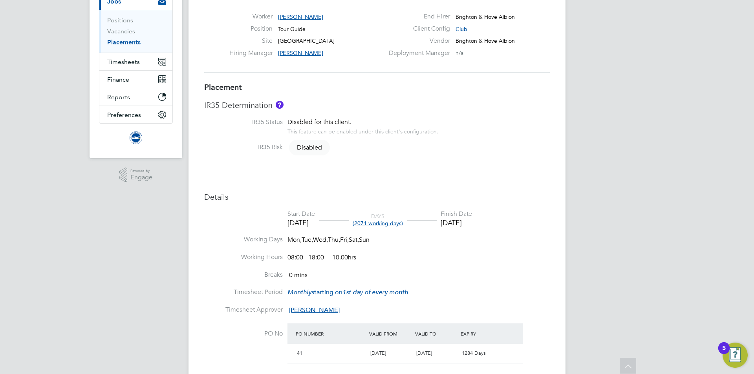
scroll to position [0, 0]
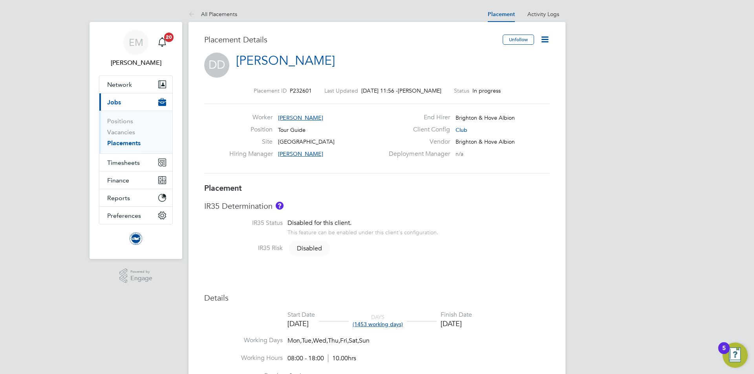
click at [550, 39] on icon at bounding box center [545, 40] width 10 height 10
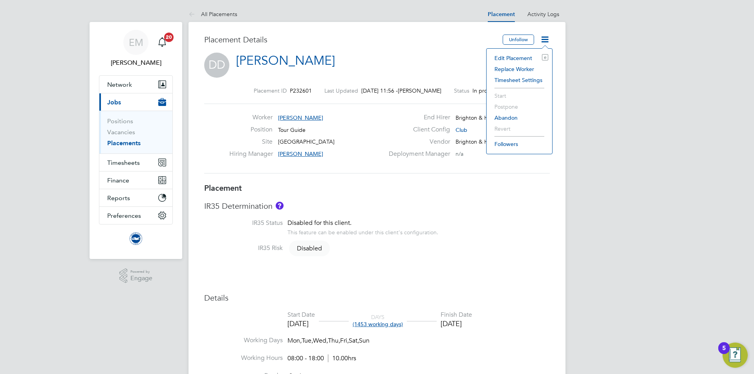
drag, startPoint x: 525, startPoint y: 56, endPoint x: 510, endPoint y: 64, distance: 17.6
click at [525, 56] on li "Edit Placement e" at bounding box center [520, 58] width 58 height 11
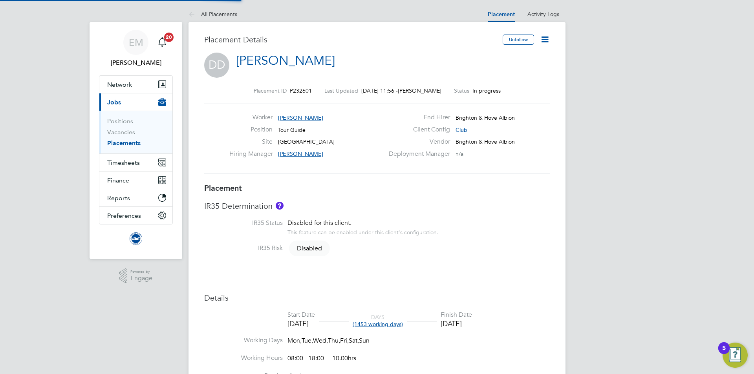
type input "[PERSON_NAME]"
type input "09 Jul 2024"
type input "30 Jun 2028"
type input "08:00"
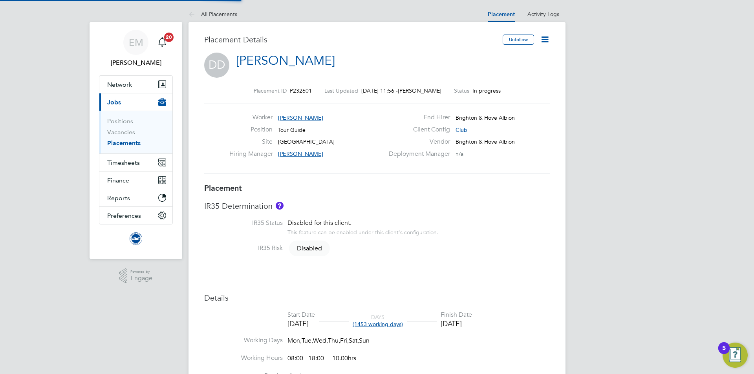
type input "18:00"
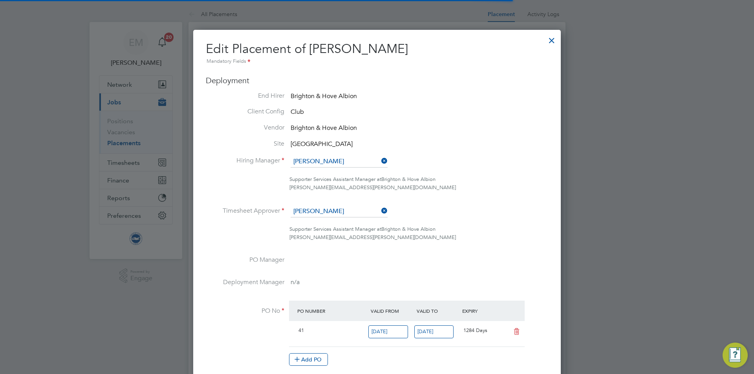
scroll to position [4, 4]
click at [554, 42] on div at bounding box center [552, 38] width 14 height 14
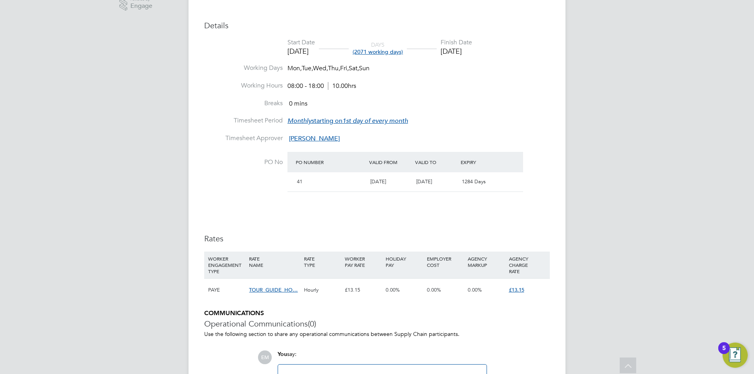
scroll to position [39, 0]
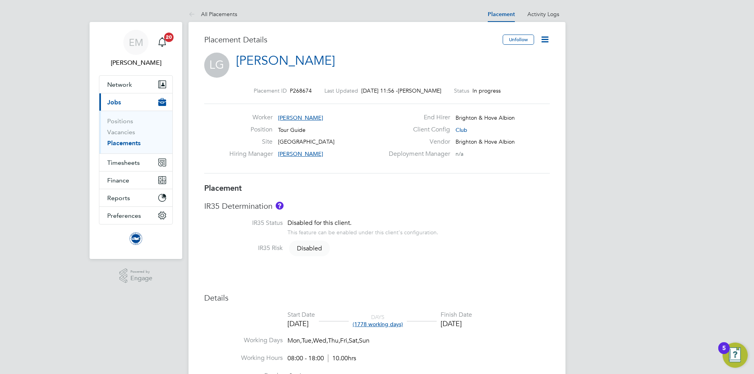
click at [546, 36] on icon at bounding box center [545, 40] width 10 height 10
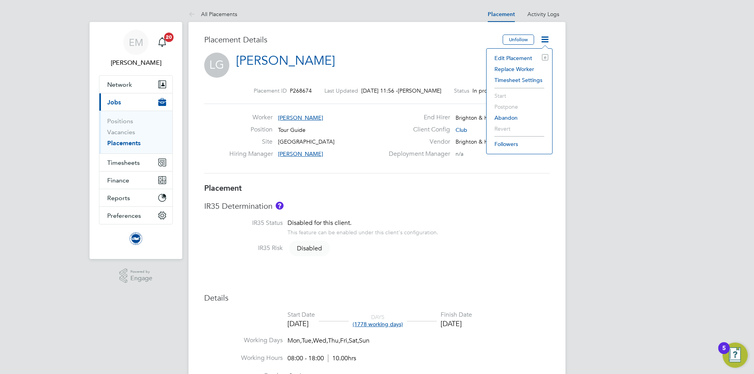
click at [503, 58] on li "Edit Placement e" at bounding box center [520, 58] width 58 height 11
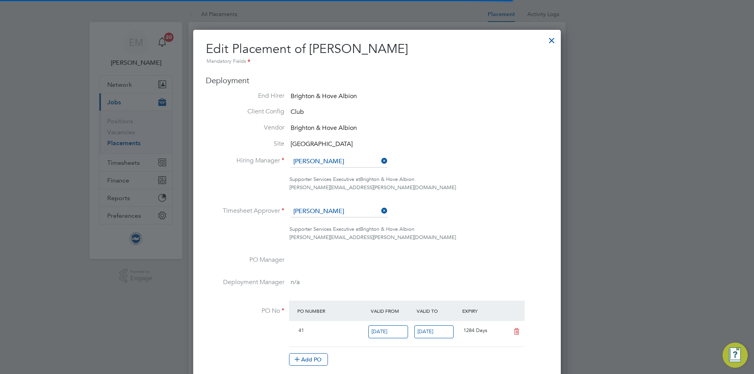
scroll to position [4, 4]
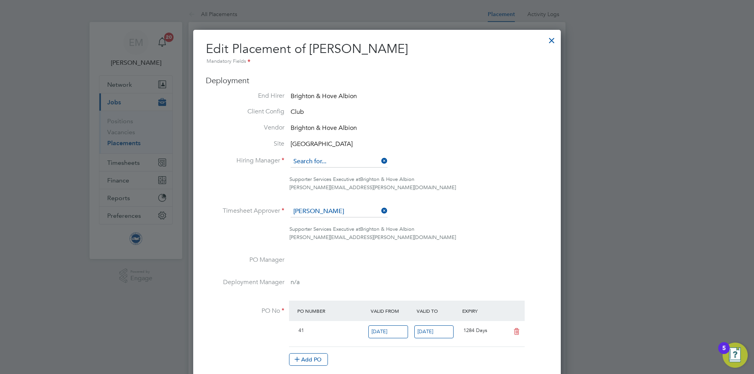
click at [331, 160] on input at bounding box center [339, 162] width 97 height 12
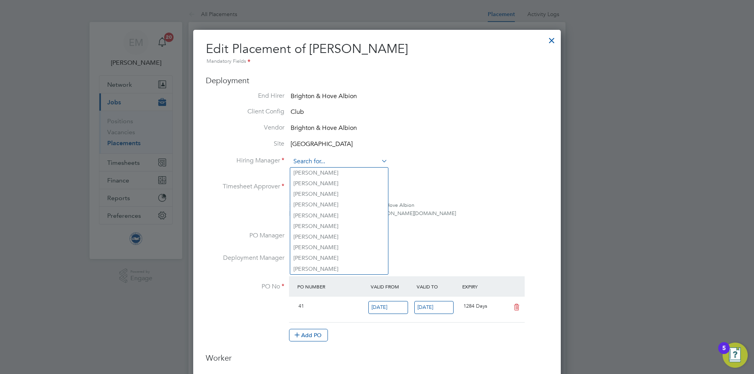
type input "m"
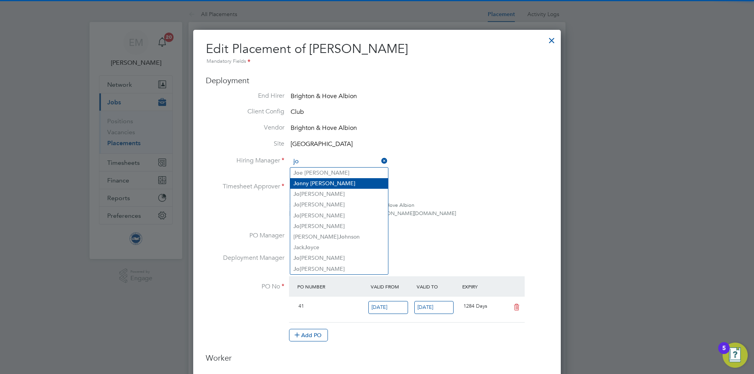
click at [333, 179] on li "Jo nny Woodhouse" at bounding box center [339, 183] width 98 height 11
type input "Jonny Woodhouse"
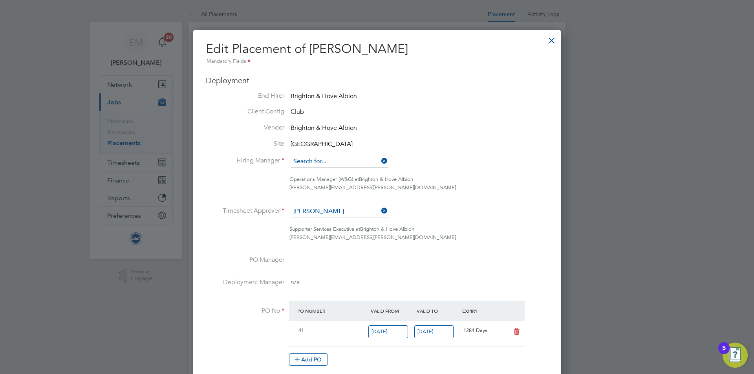
click at [340, 160] on input at bounding box center [339, 162] width 97 height 12
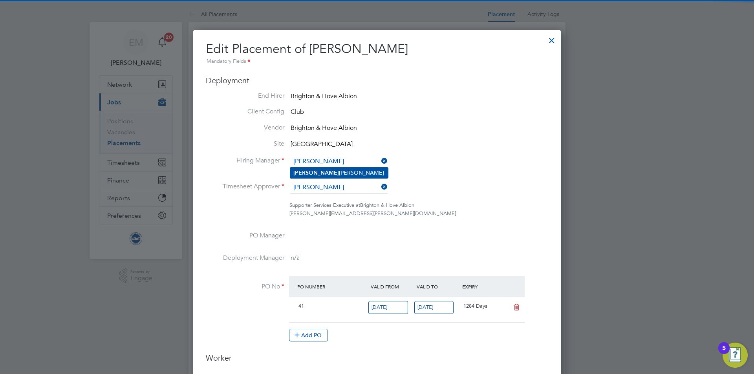
click at [306, 172] on li "[PERSON_NAME]" at bounding box center [339, 173] width 98 height 11
type input "[PERSON_NAME]"
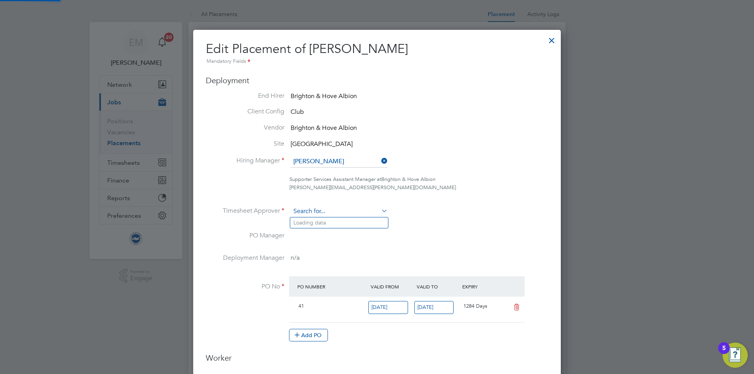
click at [310, 209] on input at bounding box center [339, 212] width 97 height 12
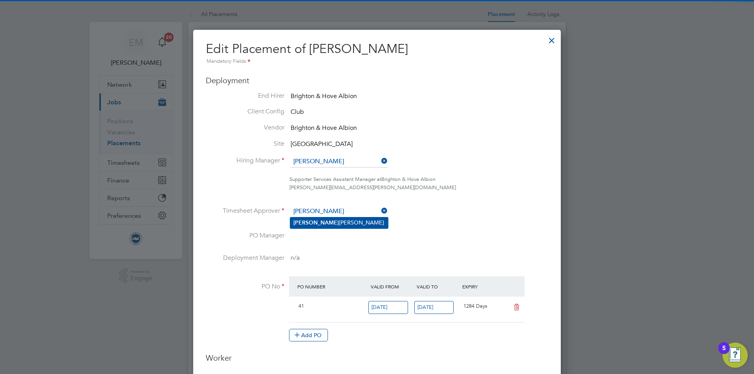
click at [307, 221] on li "[PERSON_NAME]" at bounding box center [339, 223] width 98 height 11
type input "[PERSON_NAME]"
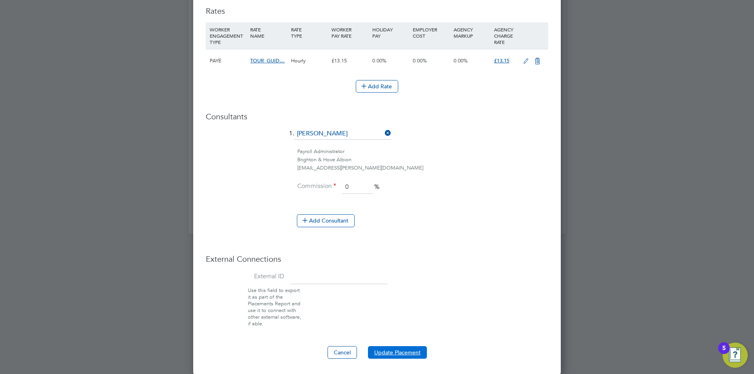
click at [375, 347] on button "Update Placement" at bounding box center [397, 353] width 59 height 13
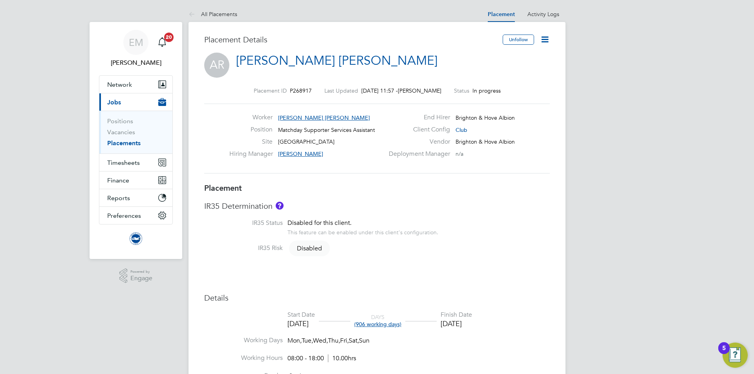
click at [547, 40] on icon at bounding box center [545, 40] width 10 height 10
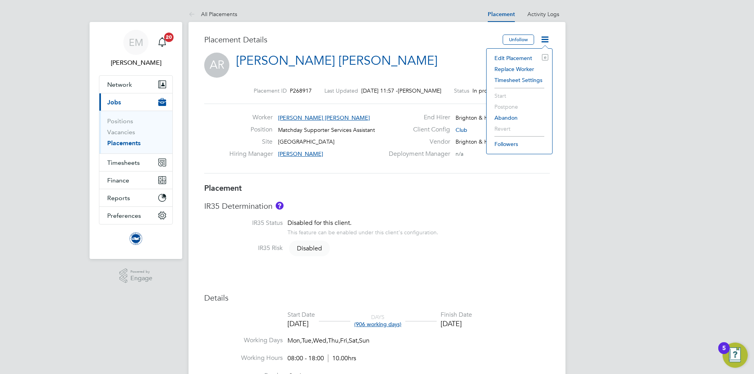
click at [530, 60] on li "Edit Placement e" at bounding box center [520, 58] width 58 height 11
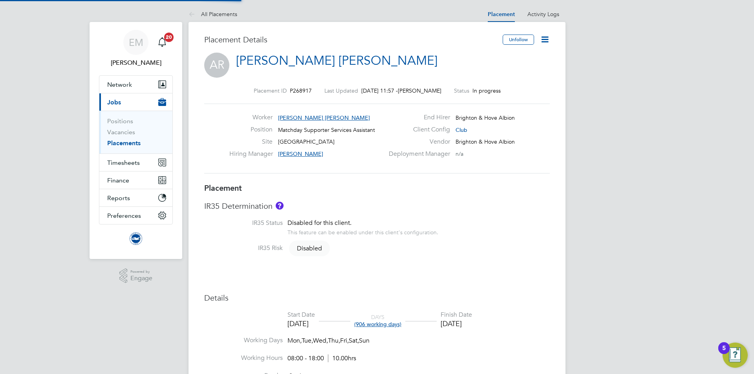
type input "[PERSON_NAME]"
type input "[DATE]"
type input "08:00"
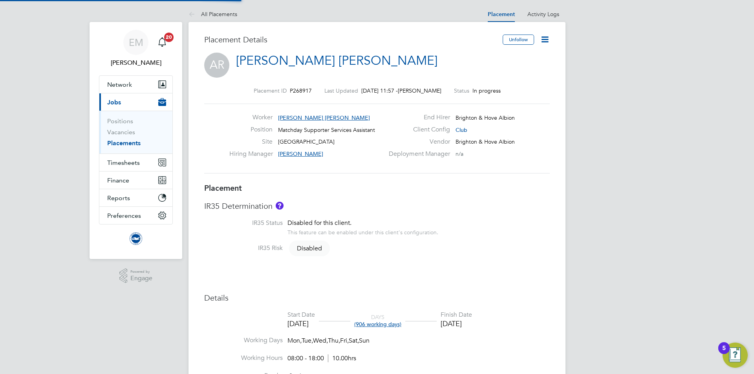
type input "18:00"
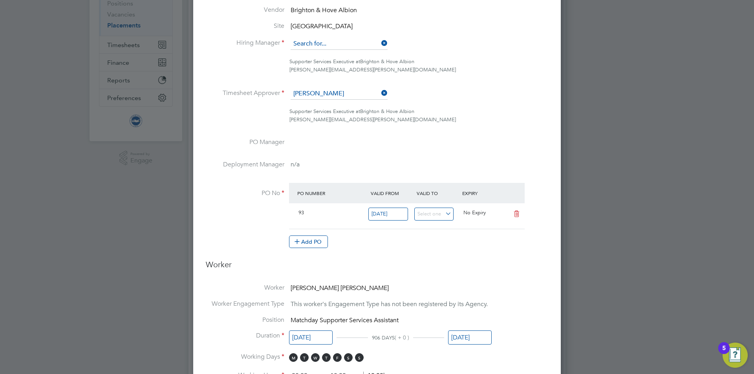
click at [310, 40] on input at bounding box center [339, 44] width 97 height 12
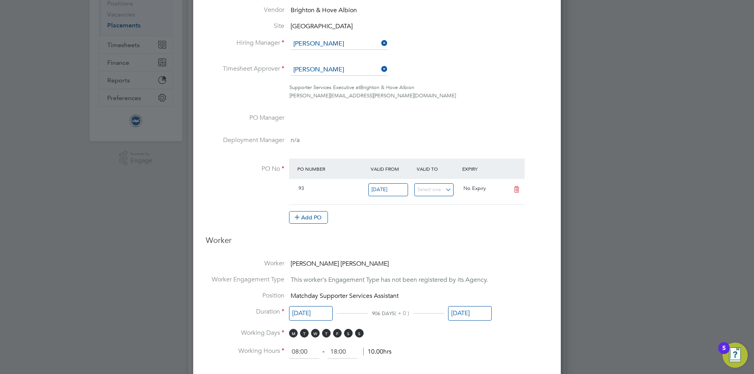
click at [311, 50] on li "[PERSON_NAME]" at bounding box center [339, 55] width 98 height 11
type input "[PERSON_NAME]"
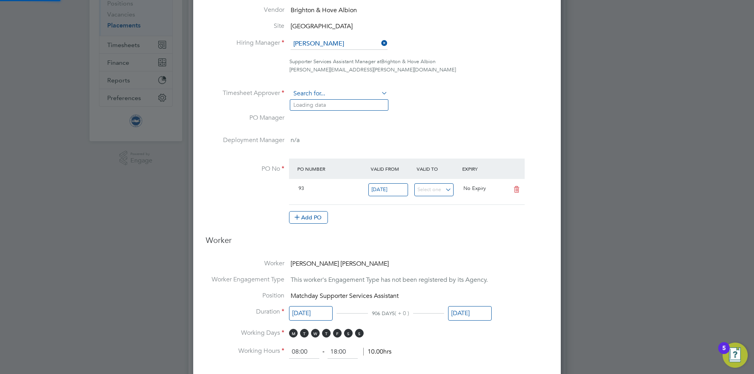
click at [308, 92] on input at bounding box center [339, 94] width 97 height 12
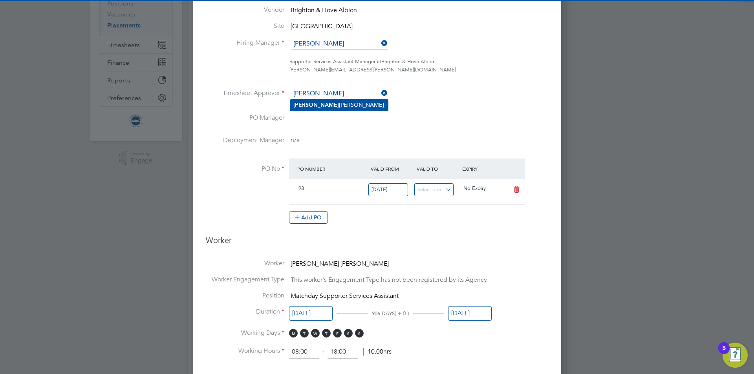
click at [314, 104] on li "[PERSON_NAME]" at bounding box center [339, 105] width 98 height 11
type input "[PERSON_NAME]"
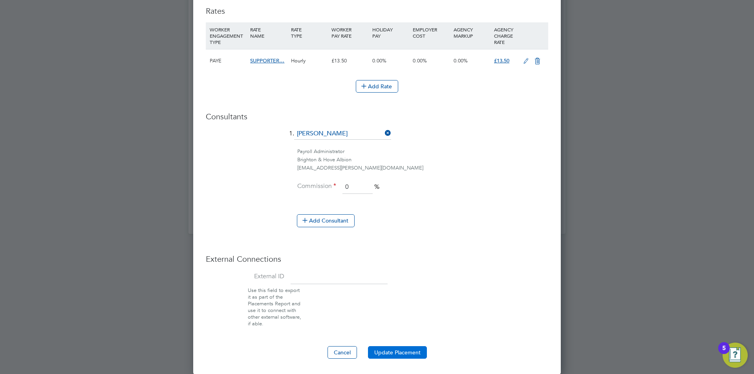
click at [391, 347] on button "Update Placement" at bounding box center [397, 353] width 59 height 13
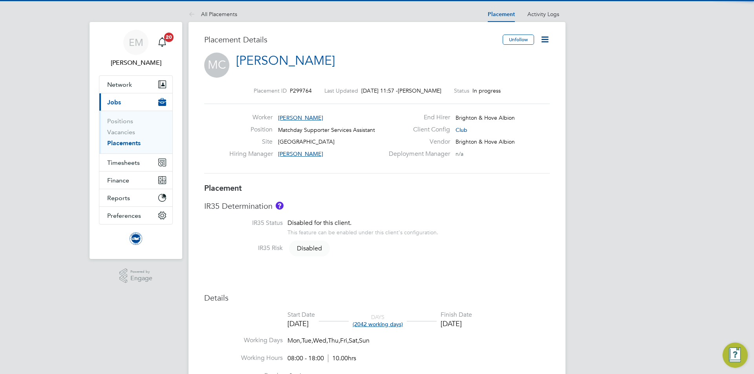
click at [547, 37] on icon at bounding box center [545, 40] width 10 height 10
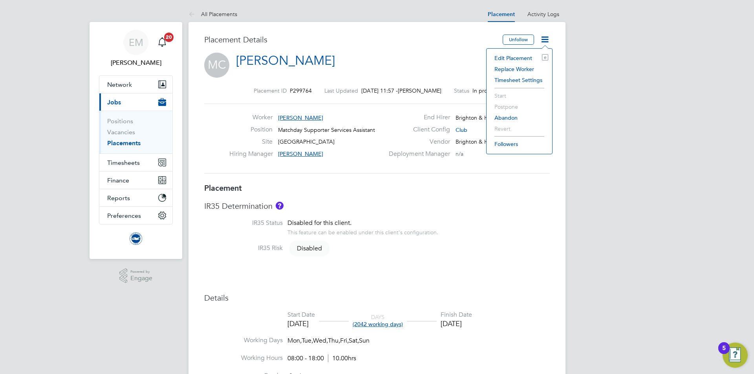
click at [514, 58] on li "Edit Placement e" at bounding box center [520, 58] width 58 height 11
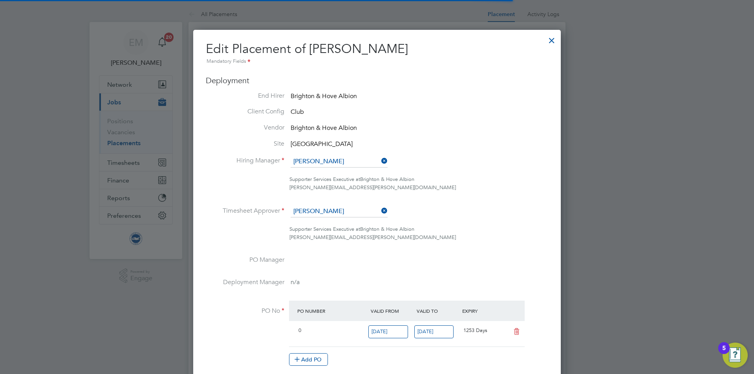
scroll to position [4, 4]
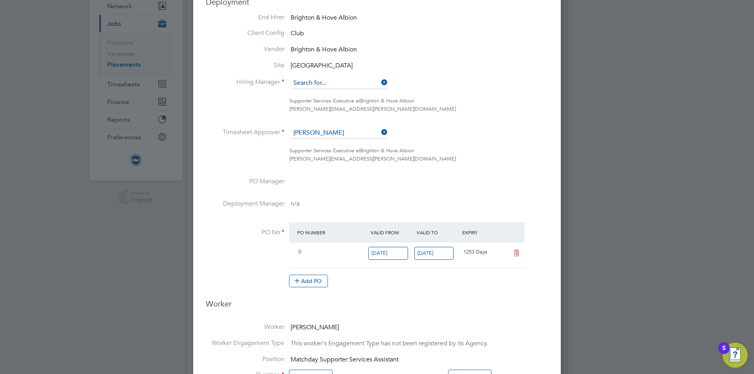
click at [320, 79] on input at bounding box center [339, 83] width 97 height 12
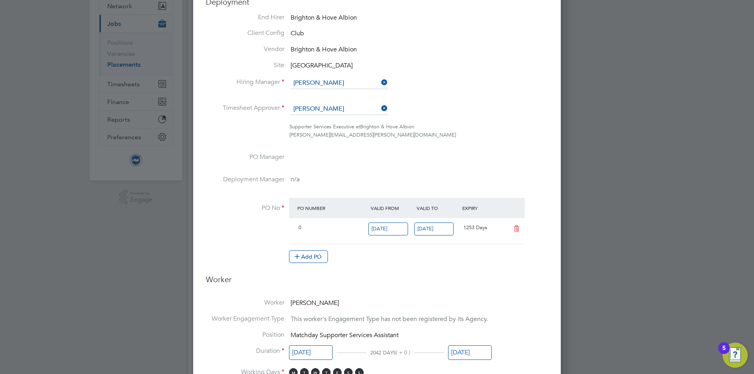
click at [319, 97] on li "[PERSON_NAME]" at bounding box center [339, 94] width 98 height 11
type input "[PERSON_NAME]"
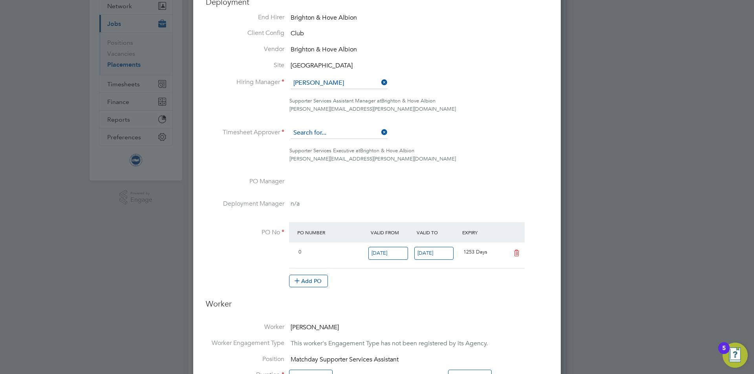
click at [308, 137] on input at bounding box center [339, 133] width 97 height 12
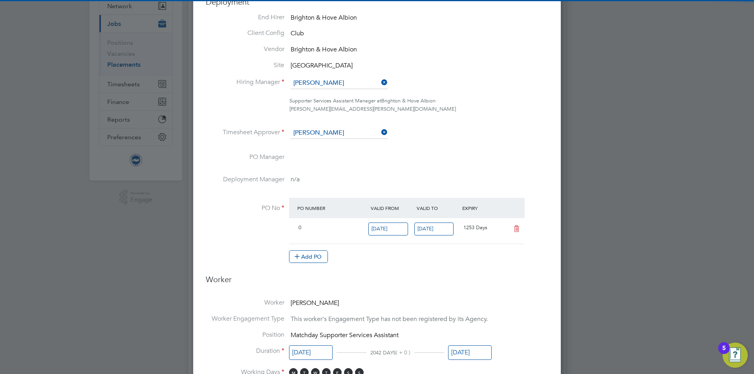
click at [307, 145] on li "[PERSON_NAME]" at bounding box center [339, 144] width 98 height 11
type input "[PERSON_NAME]"
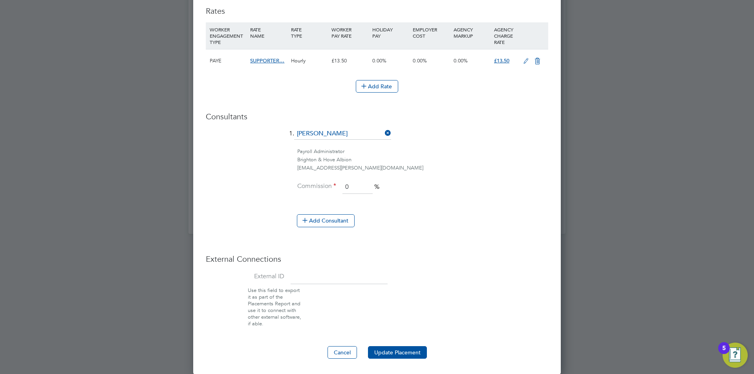
click at [389, 347] on button "Update Placement" at bounding box center [397, 353] width 59 height 13
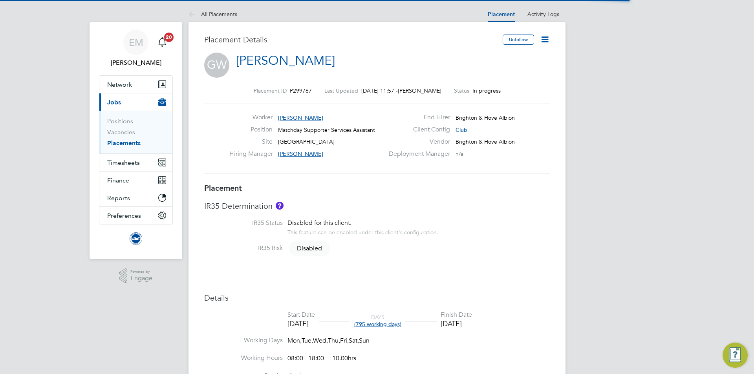
drag, startPoint x: 547, startPoint y: 40, endPoint x: 543, endPoint y: 48, distance: 8.1
click at [547, 40] on icon at bounding box center [545, 40] width 10 height 10
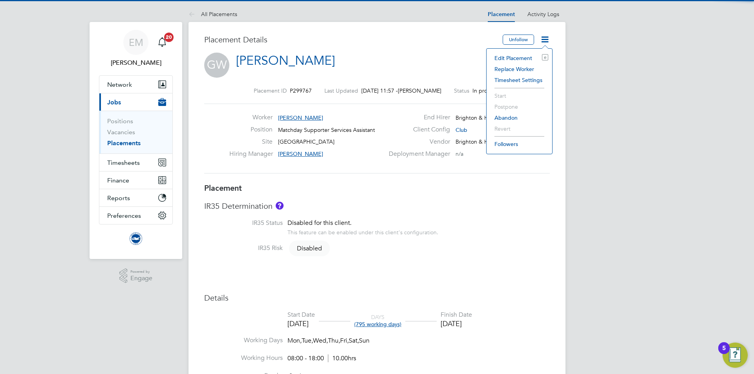
click at [499, 57] on li "Edit Placement e" at bounding box center [520, 58] width 58 height 11
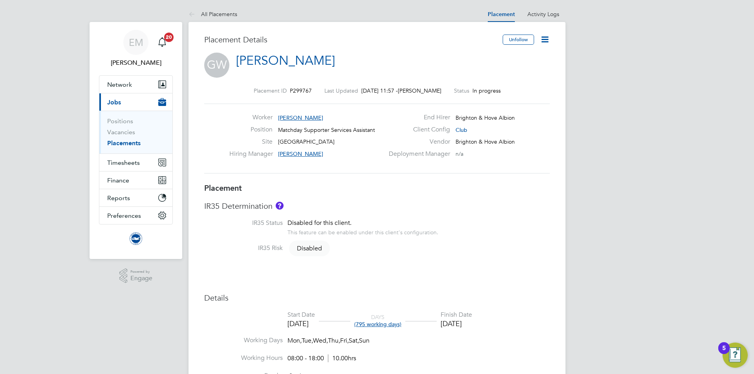
type input "[PERSON_NAME]"
type input "[DATE]"
type input "08:00"
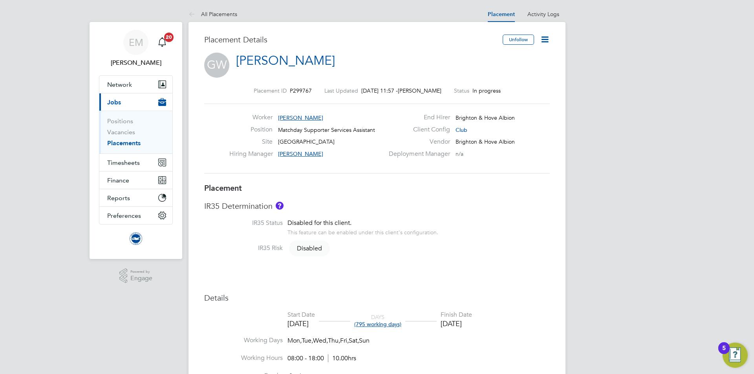
type input "18:00"
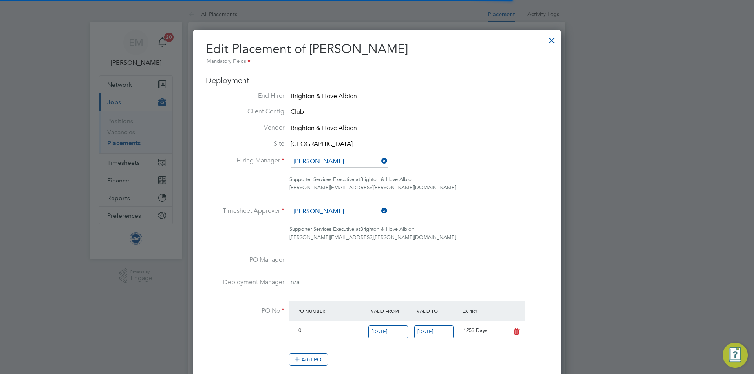
scroll to position [4, 4]
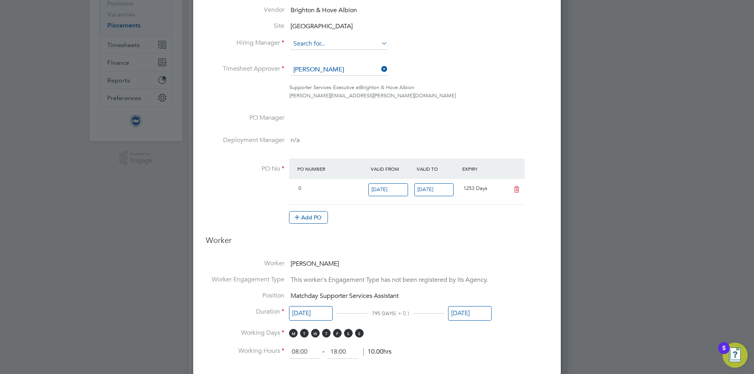
click at [321, 42] on input at bounding box center [339, 44] width 97 height 12
click at [324, 55] on li "[PERSON_NAME]" at bounding box center [339, 55] width 98 height 11
type input "[PERSON_NAME]"
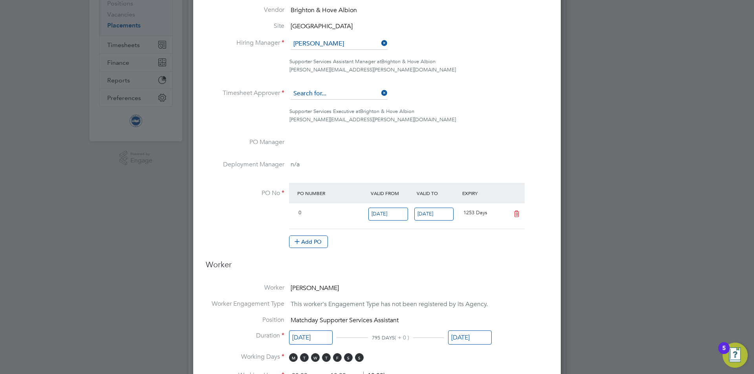
click at [324, 91] on input at bounding box center [339, 94] width 97 height 12
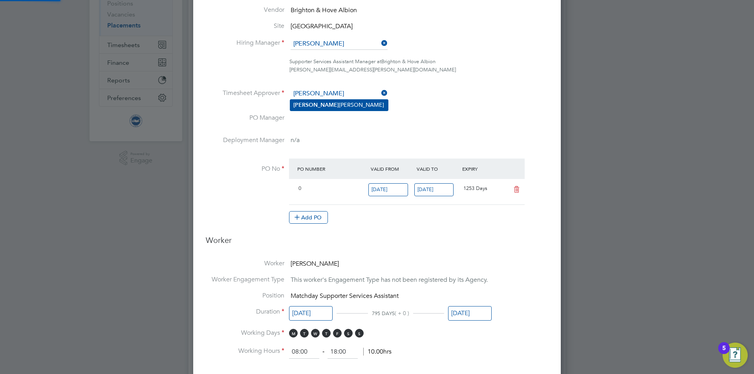
click at [332, 101] on li "[PERSON_NAME]" at bounding box center [339, 105] width 98 height 11
type input "[PERSON_NAME]"
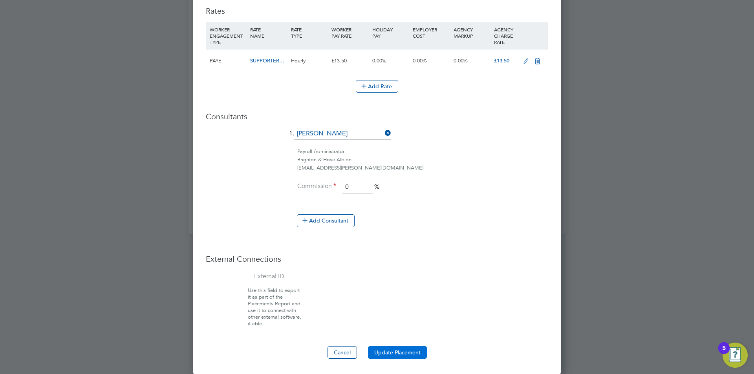
click at [385, 352] on button "Update Placement" at bounding box center [397, 353] width 59 height 13
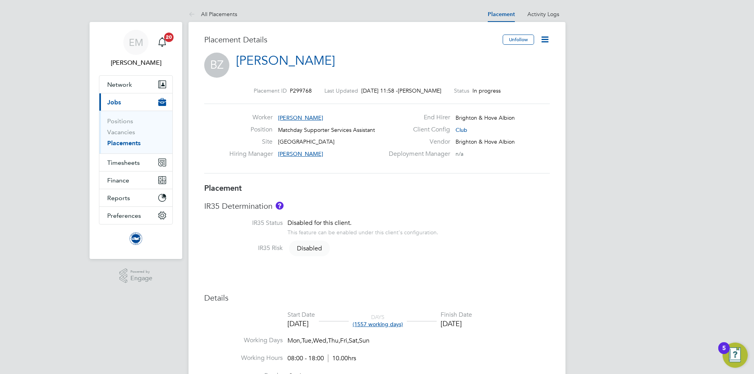
click at [547, 38] on icon at bounding box center [545, 40] width 10 height 10
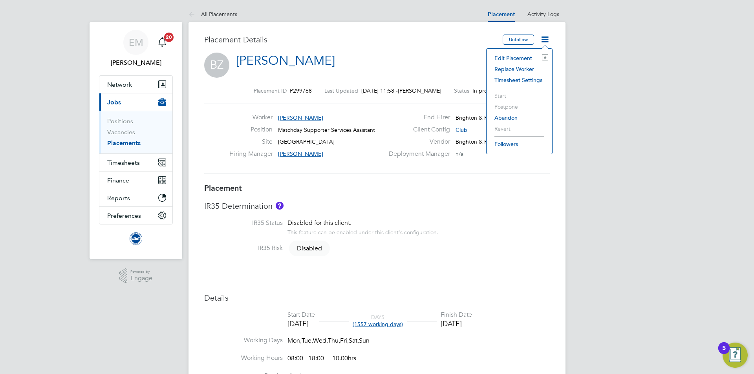
click at [514, 55] on li "Edit Placement e" at bounding box center [520, 58] width 58 height 11
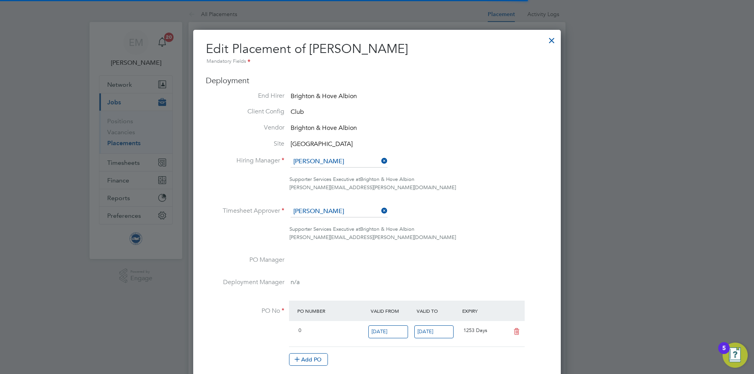
scroll to position [4, 4]
click at [329, 158] on input at bounding box center [339, 162] width 97 height 12
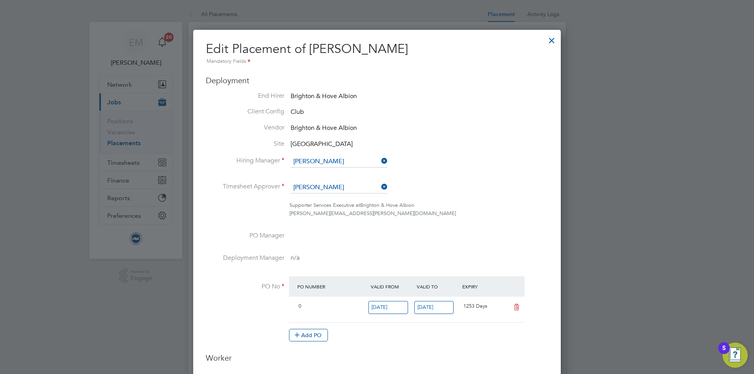
click at [308, 170] on li "[PERSON_NAME]" at bounding box center [339, 173] width 98 height 11
type input "[PERSON_NAME]"
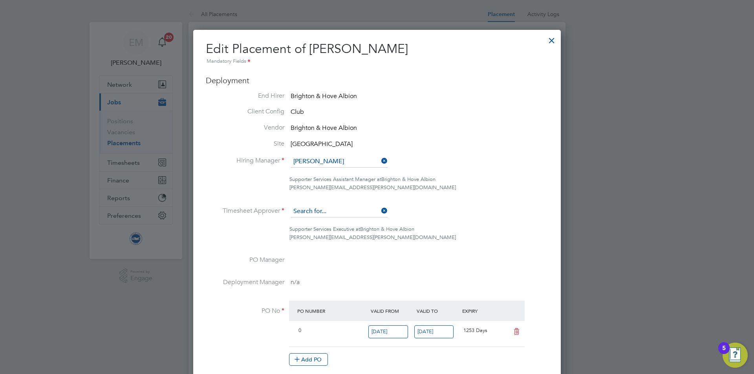
click at [323, 207] on input at bounding box center [339, 212] width 97 height 12
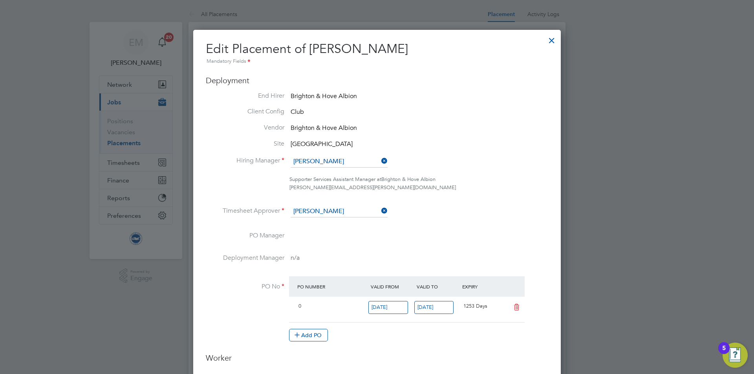
click at [311, 221] on li "[PERSON_NAME]" at bounding box center [339, 223] width 98 height 11
type input "[PERSON_NAME]"
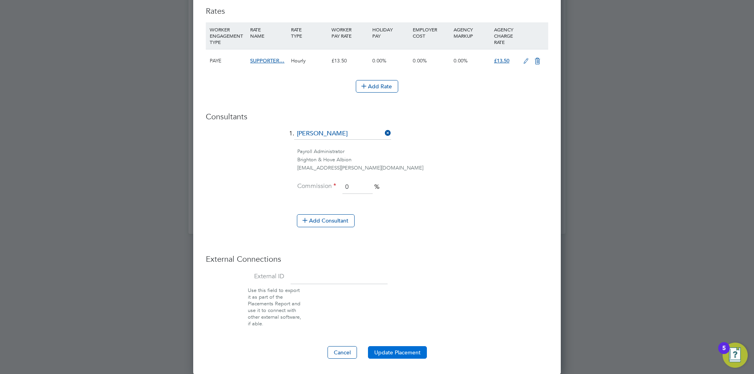
click at [401, 351] on button "Update Placement" at bounding box center [397, 353] width 59 height 13
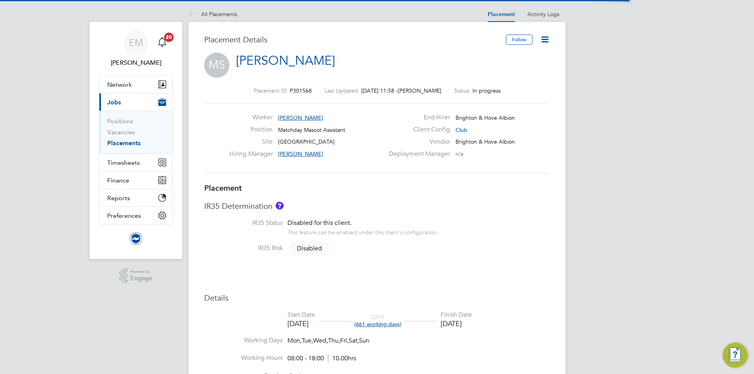
click at [545, 37] on icon at bounding box center [545, 40] width 10 height 10
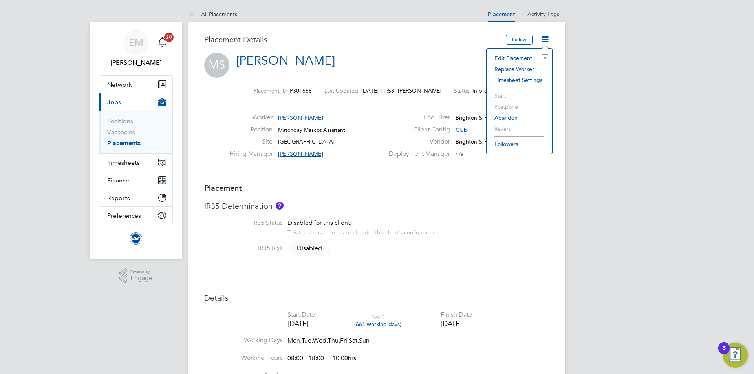
click at [503, 56] on li "Edit Placement e" at bounding box center [520, 58] width 58 height 11
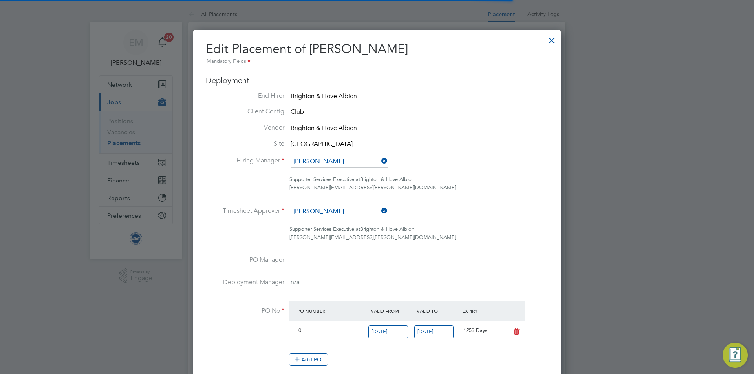
scroll to position [4, 4]
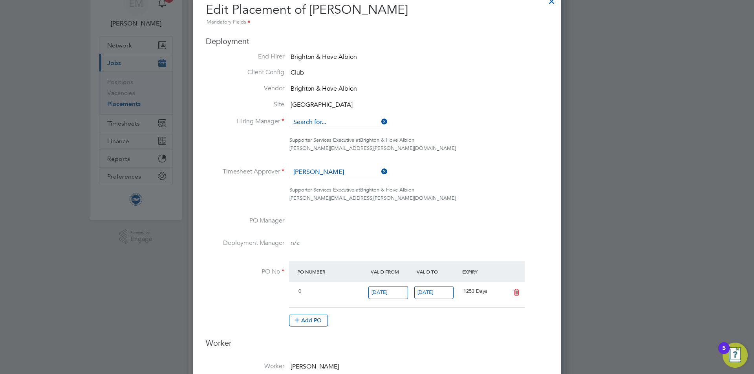
click at [322, 121] on input at bounding box center [339, 123] width 97 height 12
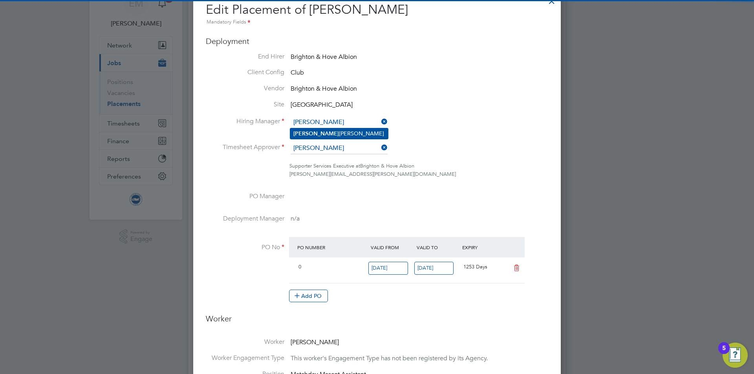
click at [332, 130] on li "[PERSON_NAME]" at bounding box center [339, 133] width 98 height 11
type input "[PERSON_NAME]"
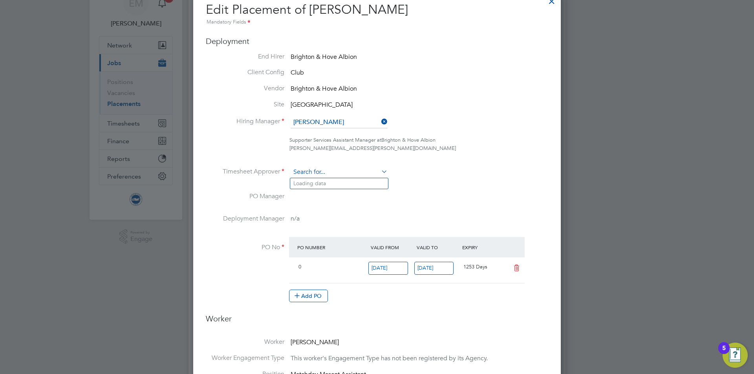
click at [332, 171] on input at bounding box center [339, 173] width 97 height 12
click at [314, 176] on input "[PERSON_NAME]" at bounding box center [339, 173] width 97 height 12
click at [315, 178] on li "[PERSON_NAME]" at bounding box center [339, 183] width 98 height 11
type input "[PERSON_NAME]"
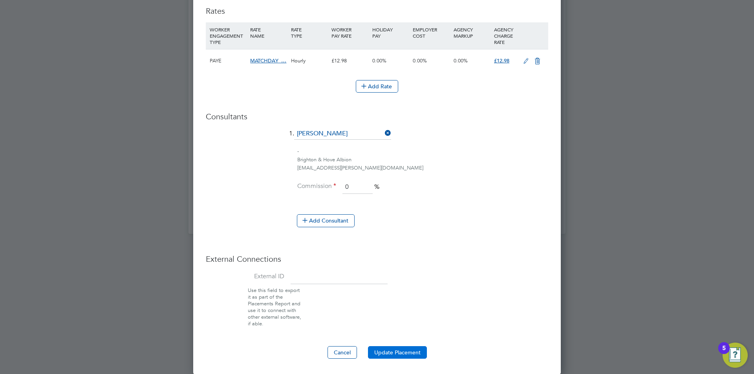
click at [408, 351] on button "Update Placement" at bounding box center [397, 353] width 59 height 13
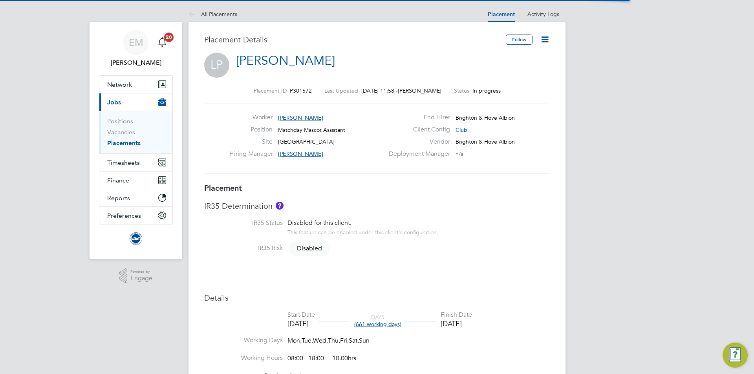
click at [547, 40] on icon at bounding box center [545, 40] width 10 height 10
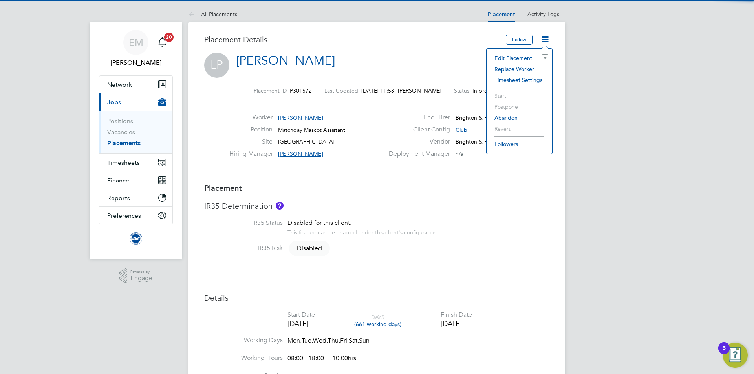
click at [520, 61] on li "Edit Placement e" at bounding box center [520, 58] width 58 height 11
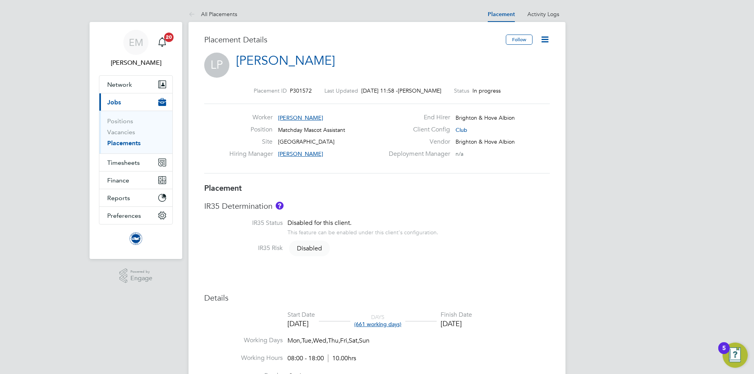
type input "[PERSON_NAME]"
type input "[DATE]"
type input "08:00"
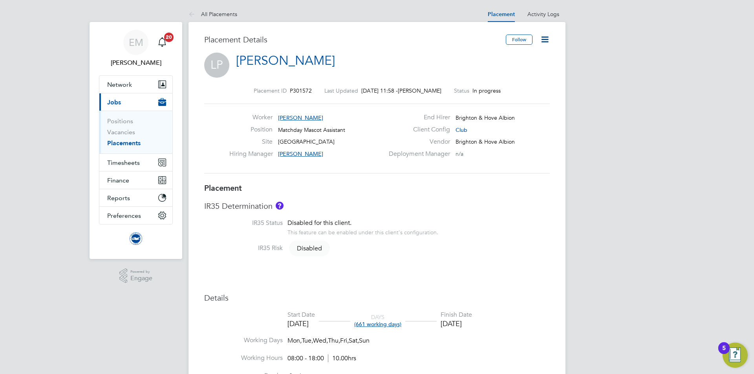
type input "18:00"
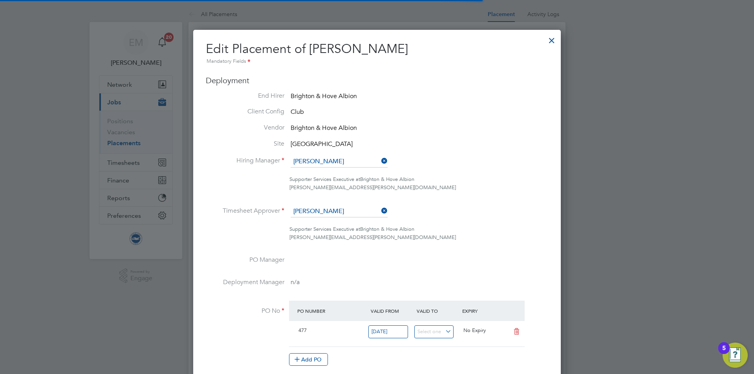
scroll to position [4, 4]
click at [337, 164] on input at bounding box center [339, 162] width 97 height 12
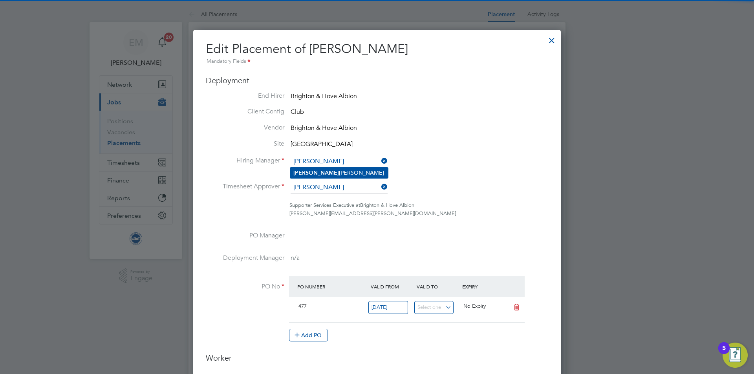
click at [341, 176] on li "[PERSON_NAME]" at bounding box center [339, 173] width 98 height 11
type input "[PERSON_NAME]"
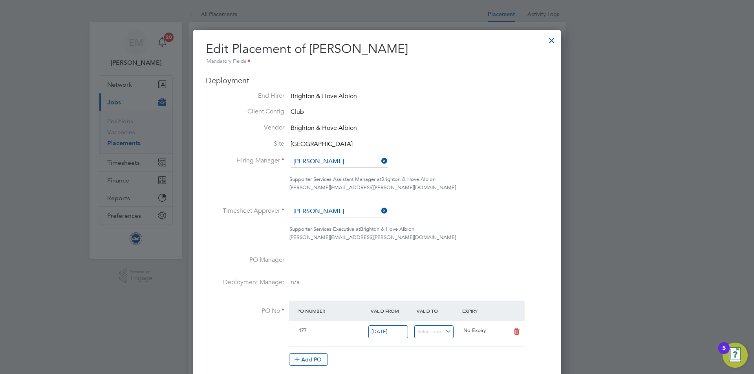
click at [319, 204] on ul "End Hirer Brighton & Hove Albion Client Config Club Vendor Brighton & Hove Albi…" at bounding box center [377, 233] width 343 height 283
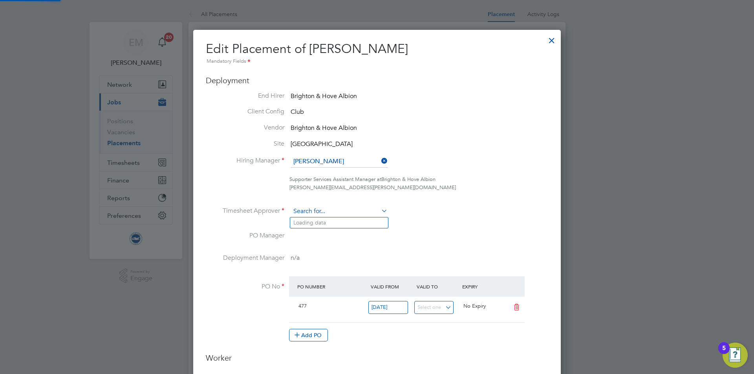
click at [319, 211] on input at bounding box center [339, 212] width 97 height 12
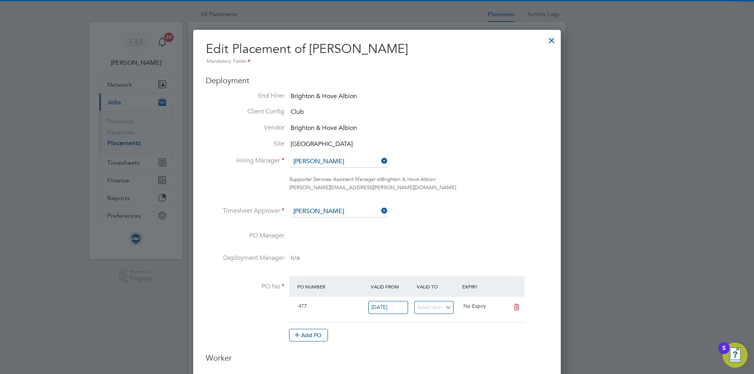
click at [312, 221] on li "[PERSON_NAME]" at bounding box center [339, 223] width 98 height 11
type input "[PERSON_NAME]"
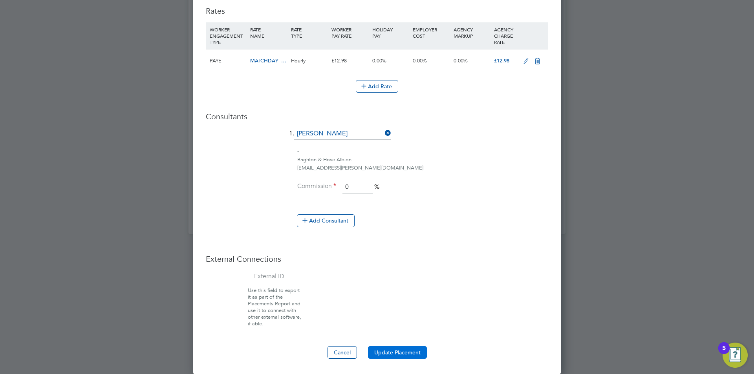
click at [378, 353] on button "Update Placement" at bounding box center [397, 353] width 59 height 13
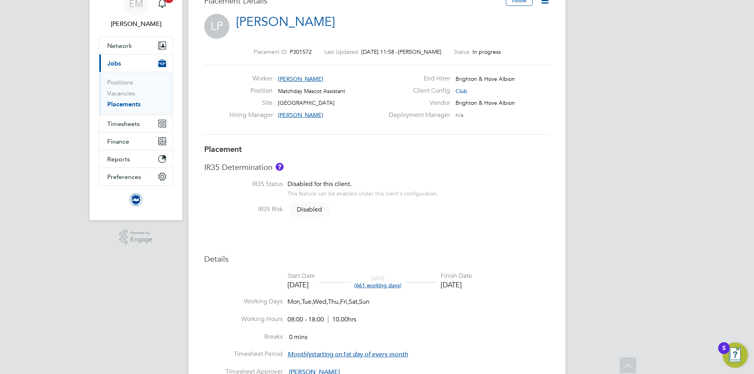
scroll to position [0, 0]
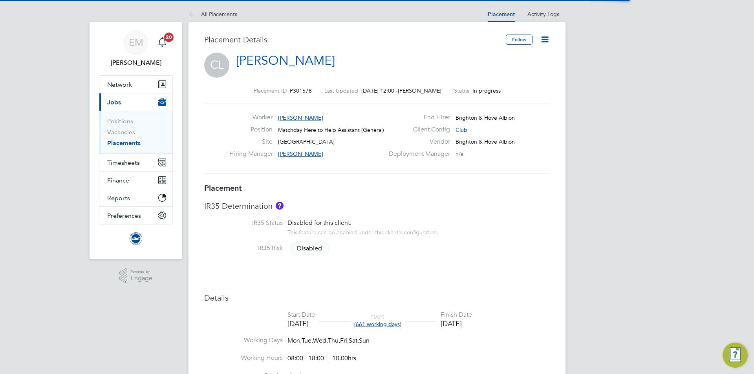
click at [543, 37] on icon at bounding box center [545, 40] width 10 height 10
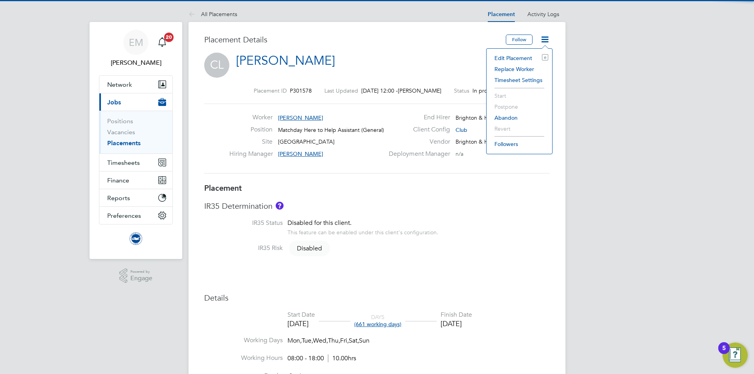
click at [528, 59] on li "Edit Placement e" at bounding box center [520, 58] width 58 height 11
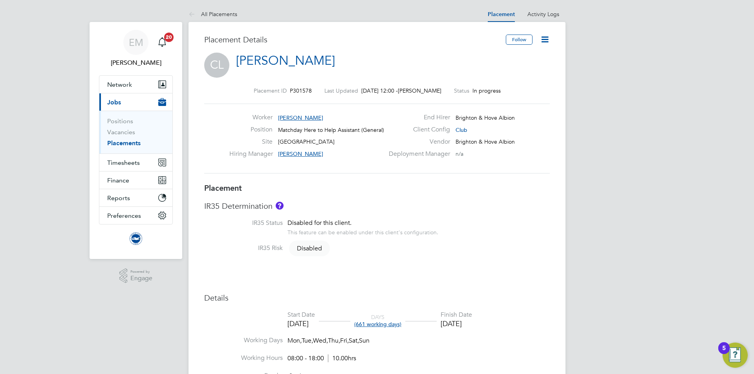
scroll to position [4, 4]
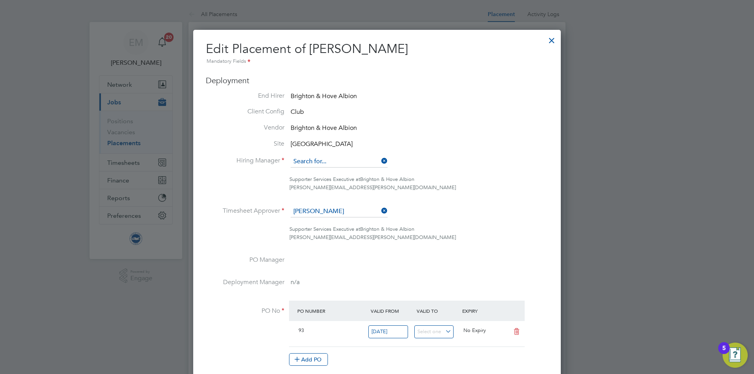
click at [327, 163] on input at bounding box center [339, 162] width 97 height 12
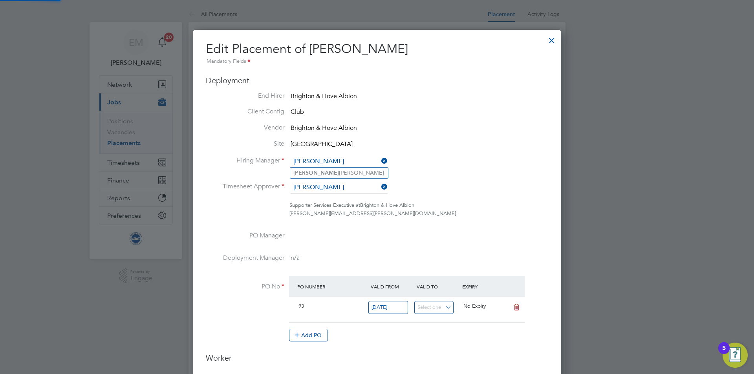
click at [331, 162] on input "[PERSON_NAME]" at bounding box center [339, 162] width 97 height 12
click at [334, 172] on li "[PERSON_NAME]" at bounding box center [339, 173] width 98 height 11
type input "[PERSON_NAME]"
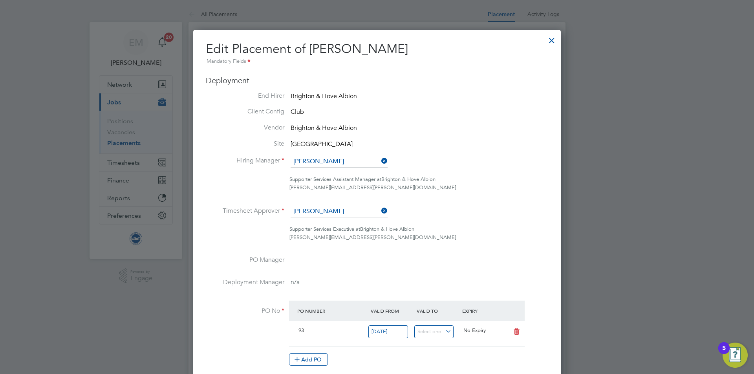
click at [335, 206] on ul "End Hirer Brighton & Hove Albion Client Config Club Vendor Brighton & Hove Albi…" at bounding box center [377, 233] width 343 height 283
click at [341, 215] on input at bounding box center [339, 212] width 97 height 12
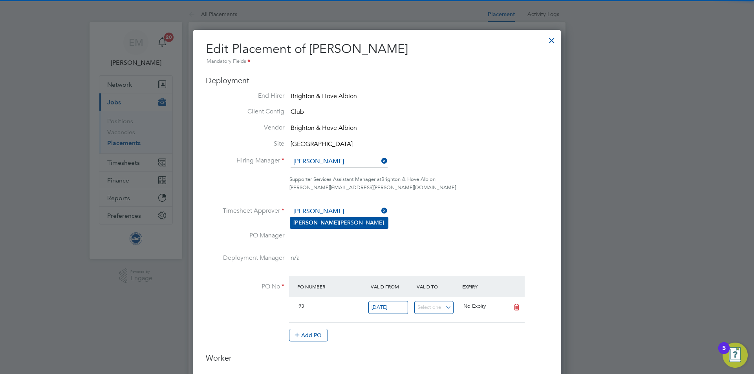
click at [305, 227] on li "[PERSON_NAME]" at bounding box center [339, 223] width 98 height 11
type input "[PERSON_NAME]"
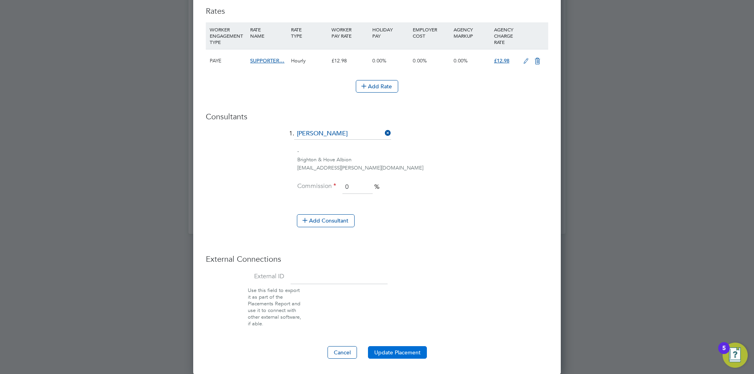
click at [391, 351] on button "Update Placement" at bounding box center [397, 353] width 59 height 13
